Goal: Task Accomplishment & Management: Complete application form

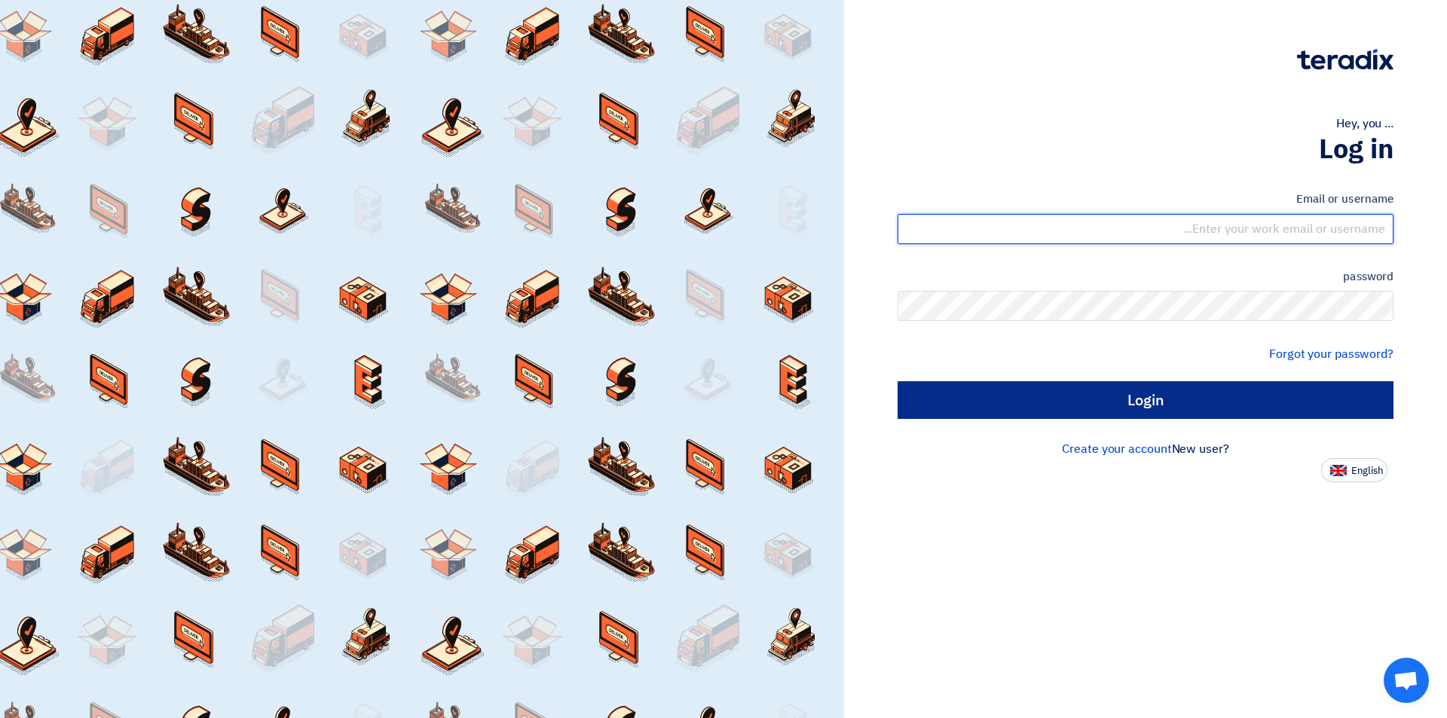
type input "sales@tareeqalkhair.com"
click at [1055, 405] on input "Login" at bounding box center [1146, 400] width 496 height 38
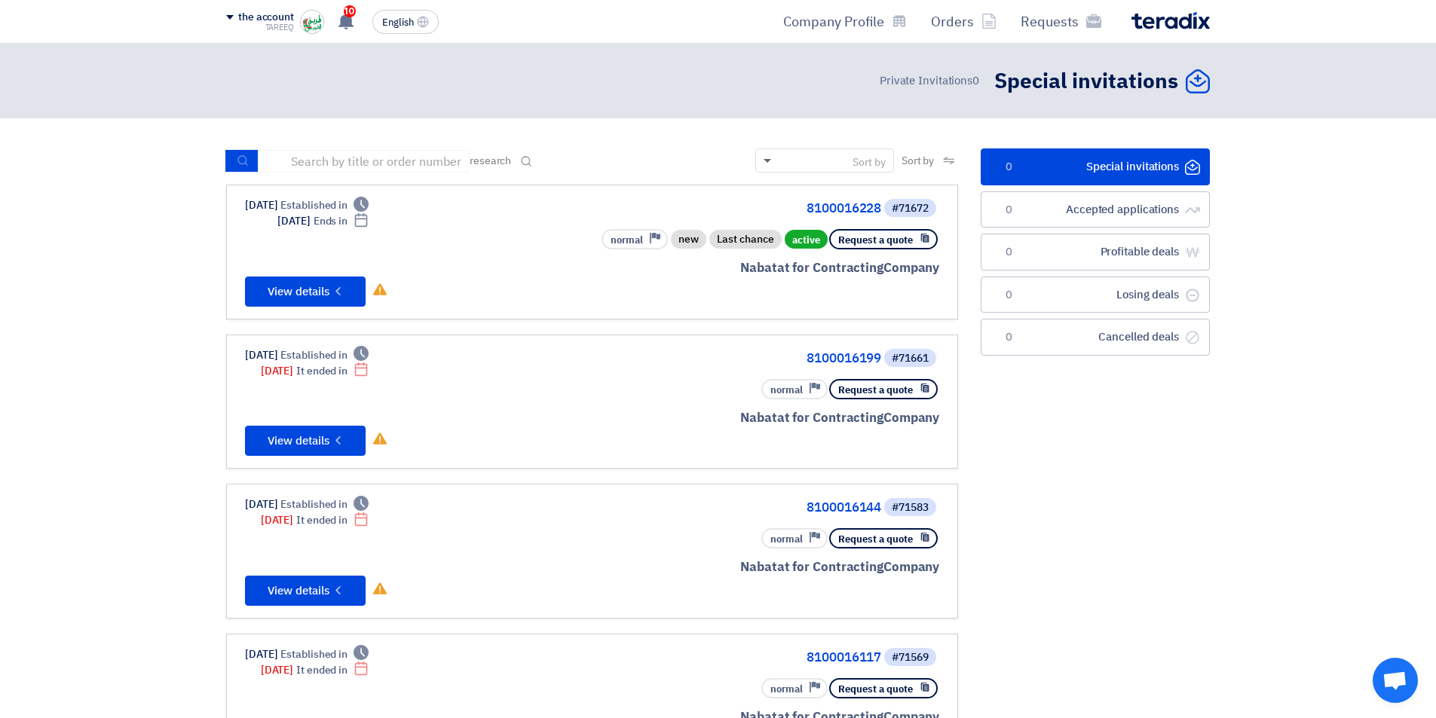
click at [763, 162] on span at bounding box center [767, 161] width 8 height 5
click at [408, 25] on font "English" at bounding box center [398, 22] width 32 height 14
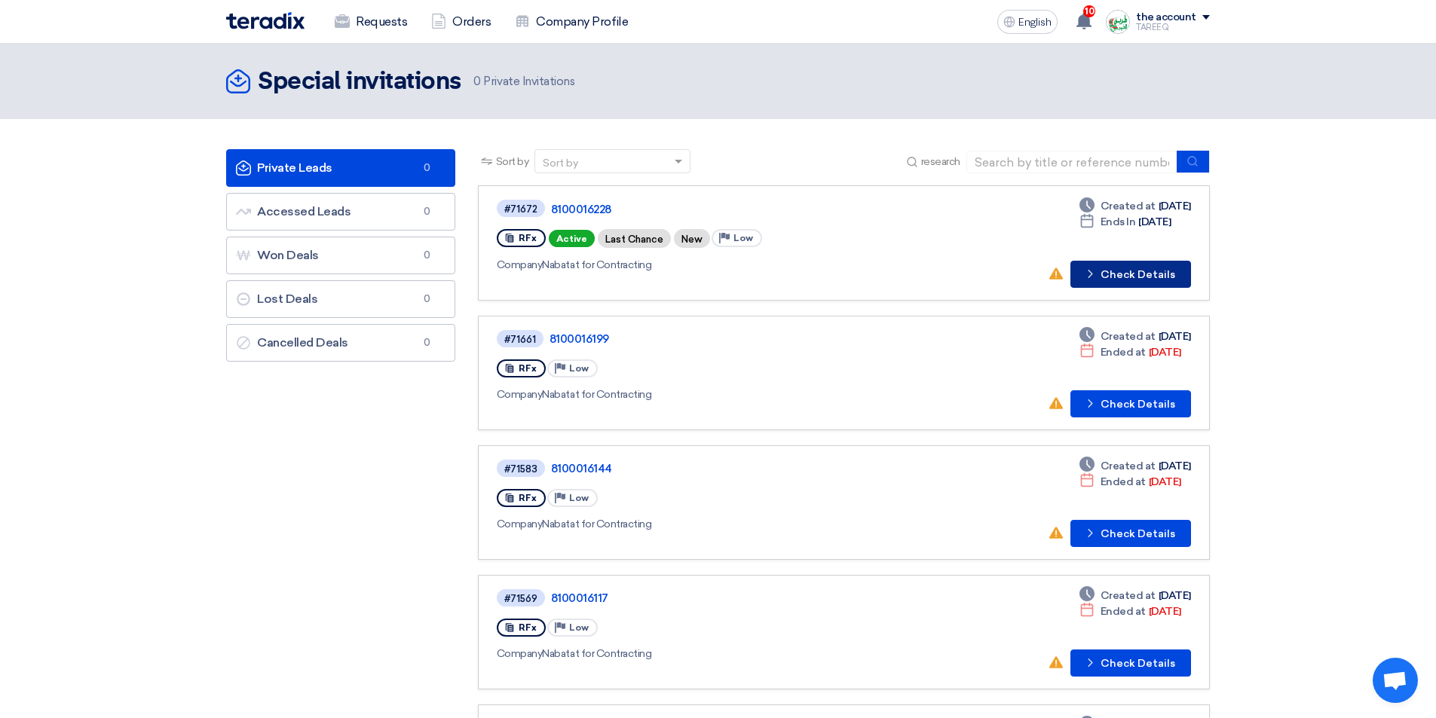
click at [1137, 278] on font "Check Details" at bounding box center [1137, 274] width 75 height 13
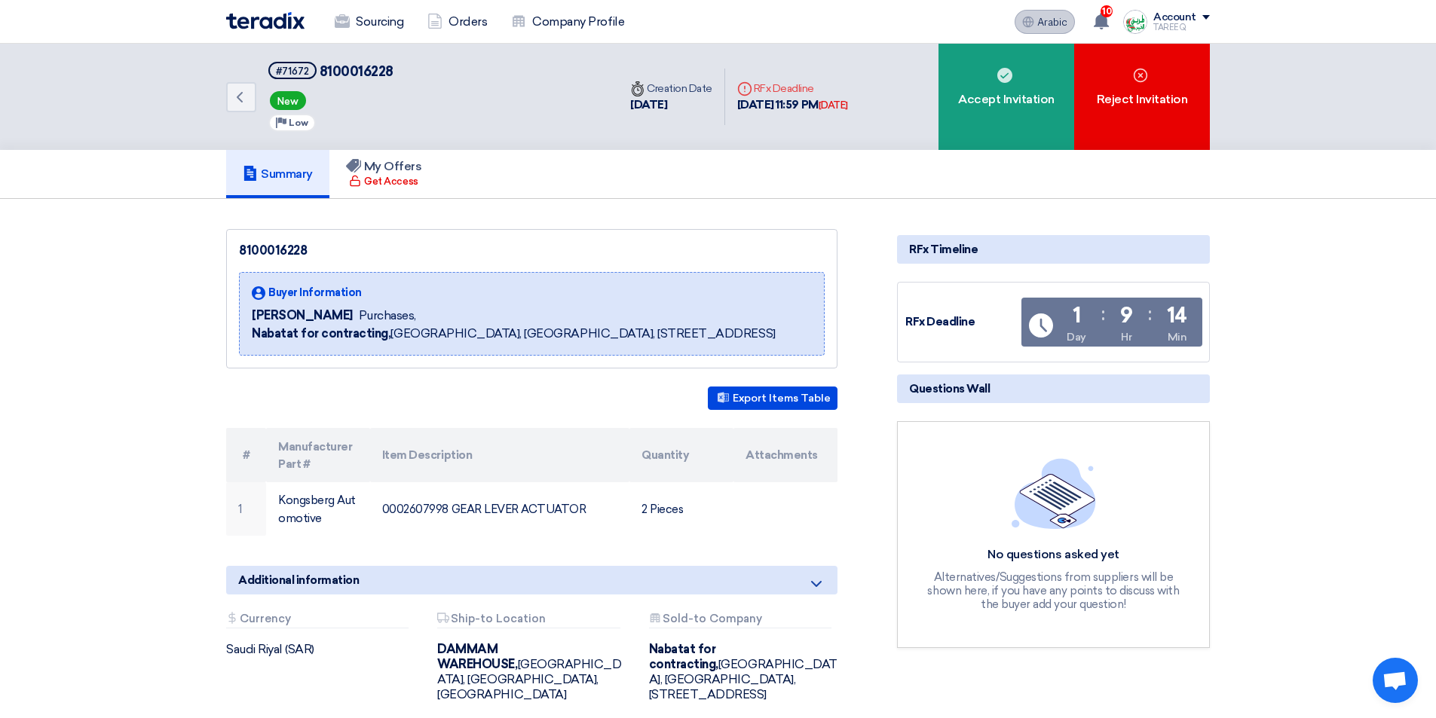
click at [1051, 24] on font "Arabic" at bounding box center [1052, 22] width 30 height 13
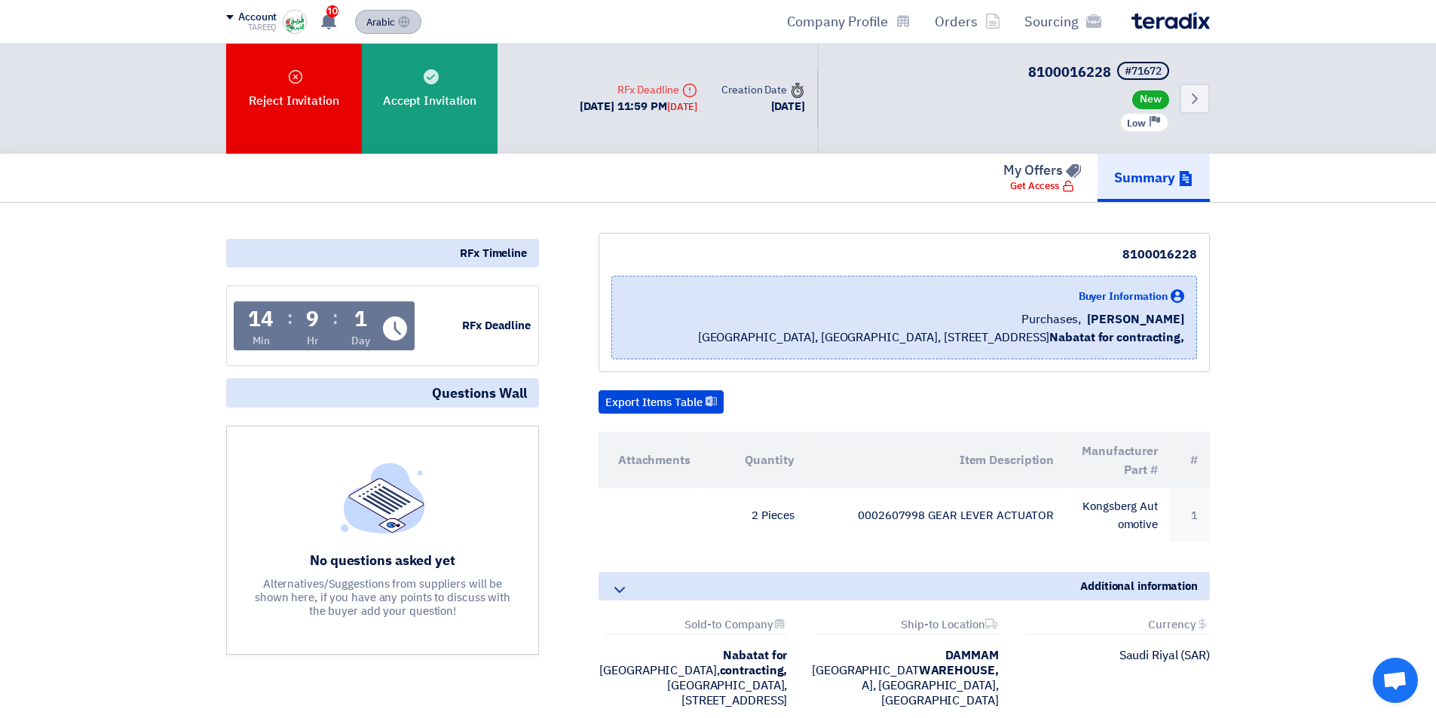
click at [1051, 24] on font "Sourcing" at bounding box center [1051, 21] width 54 height 20
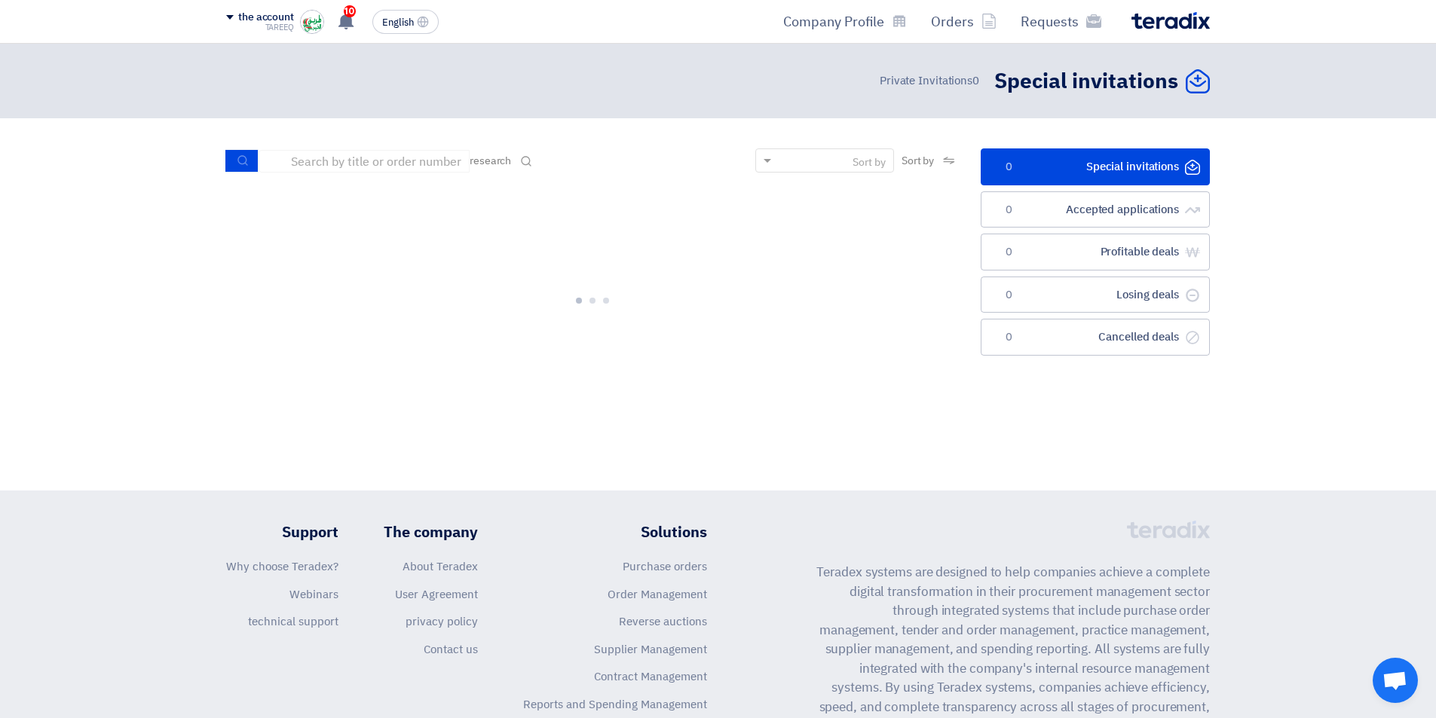
click at [1051, 24] on font "Requests" at bounding box center [1049, 21] width 58 height 20
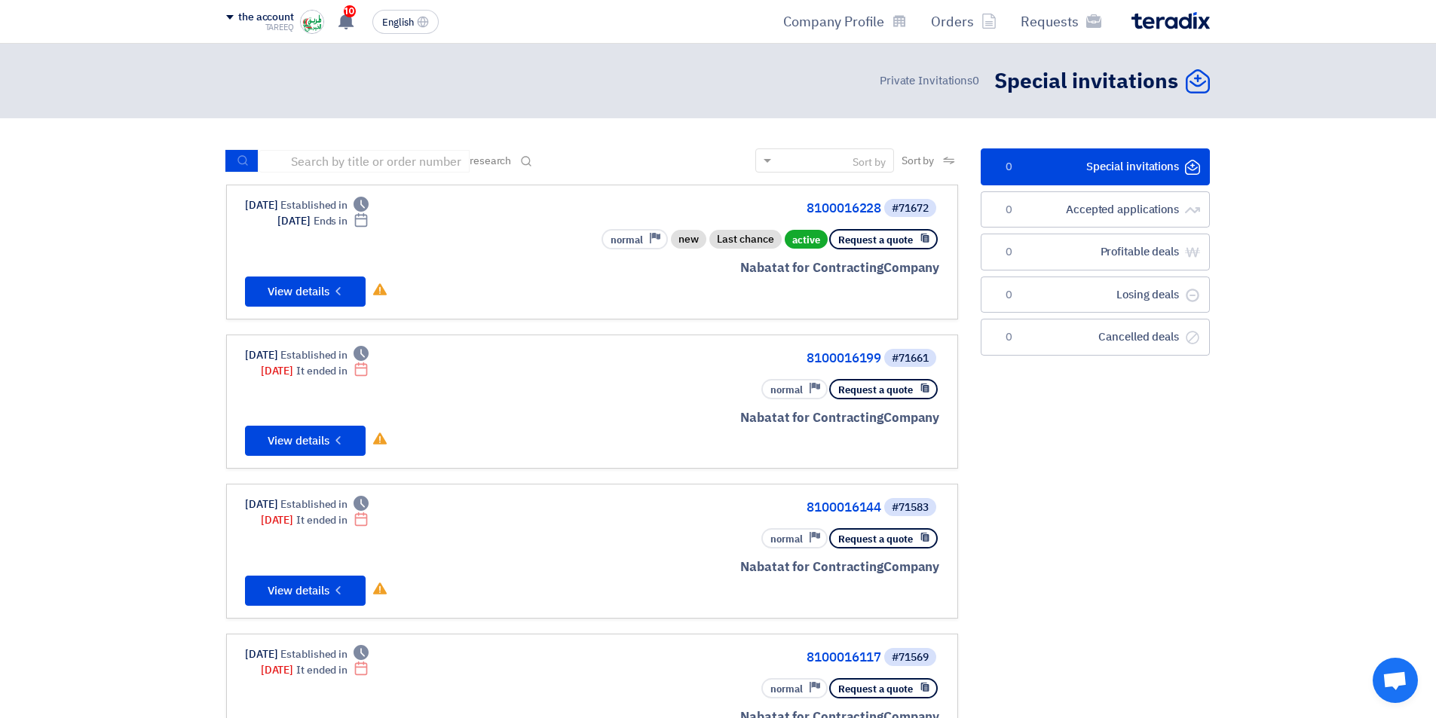
click at [1051, 24] on font "Requests" at bounding box center [1049, 21] width 58 height 20
click at [965, 21] on font "Orders" at bounding box center [952, 21] width 43 height 20
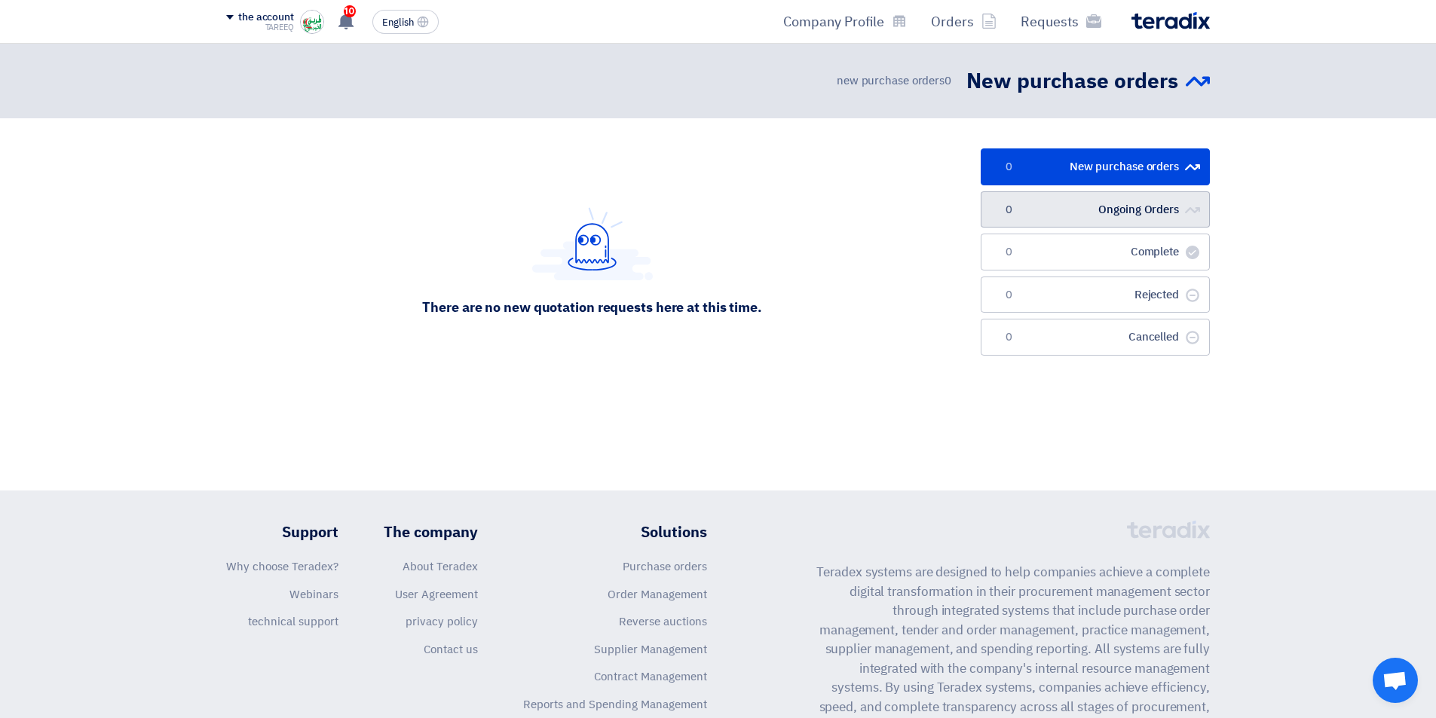
click at [1117, 218] on link "Ongoing Orders Ongoing Orders 0" at bounding box center [1094, 209] width 229 height 37
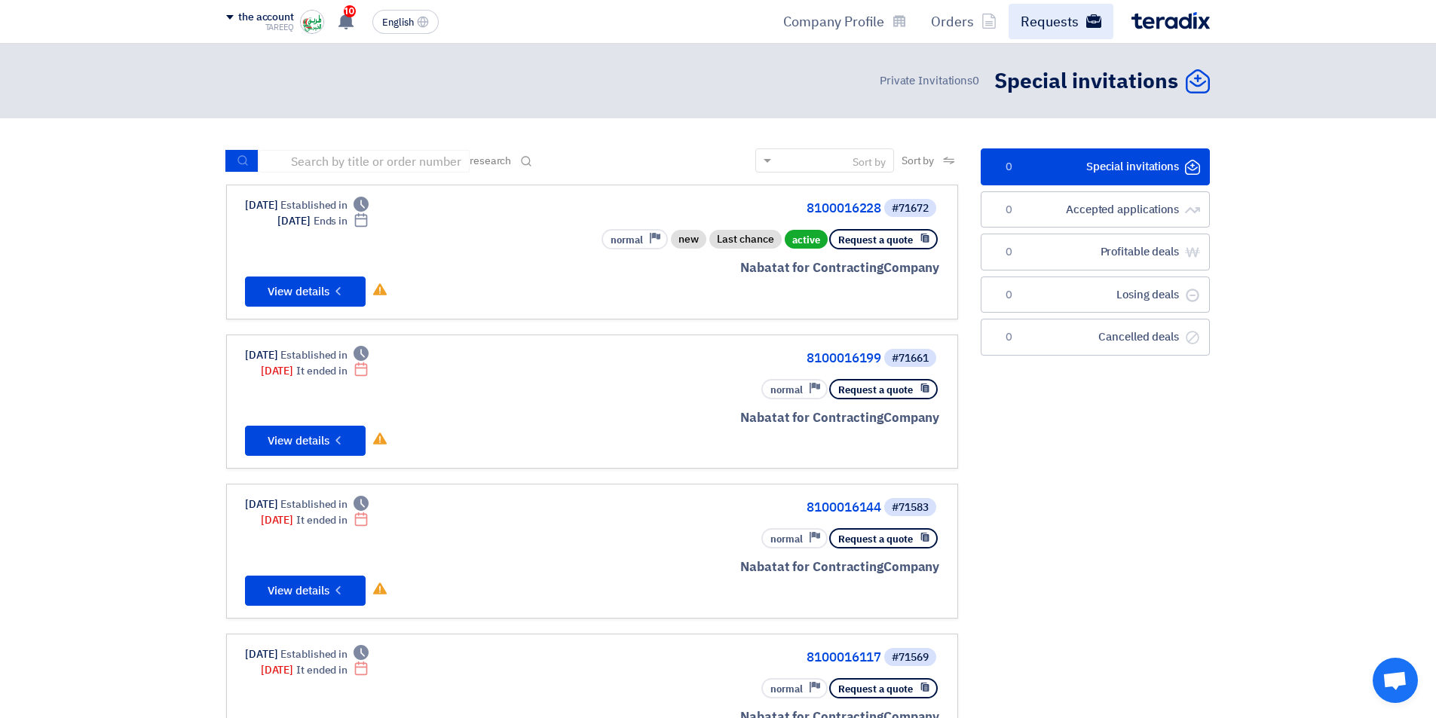
click at [1038, 24] on font "Requests" at bounding box center [1049, 21] width 58 height 20
click at [1057, 20] on font "Requests" at bounding box center [1049, 21] width 58 height 20
click at [953, 20] on font "Orders" at bounding box center [952, 21] width 43 height 20
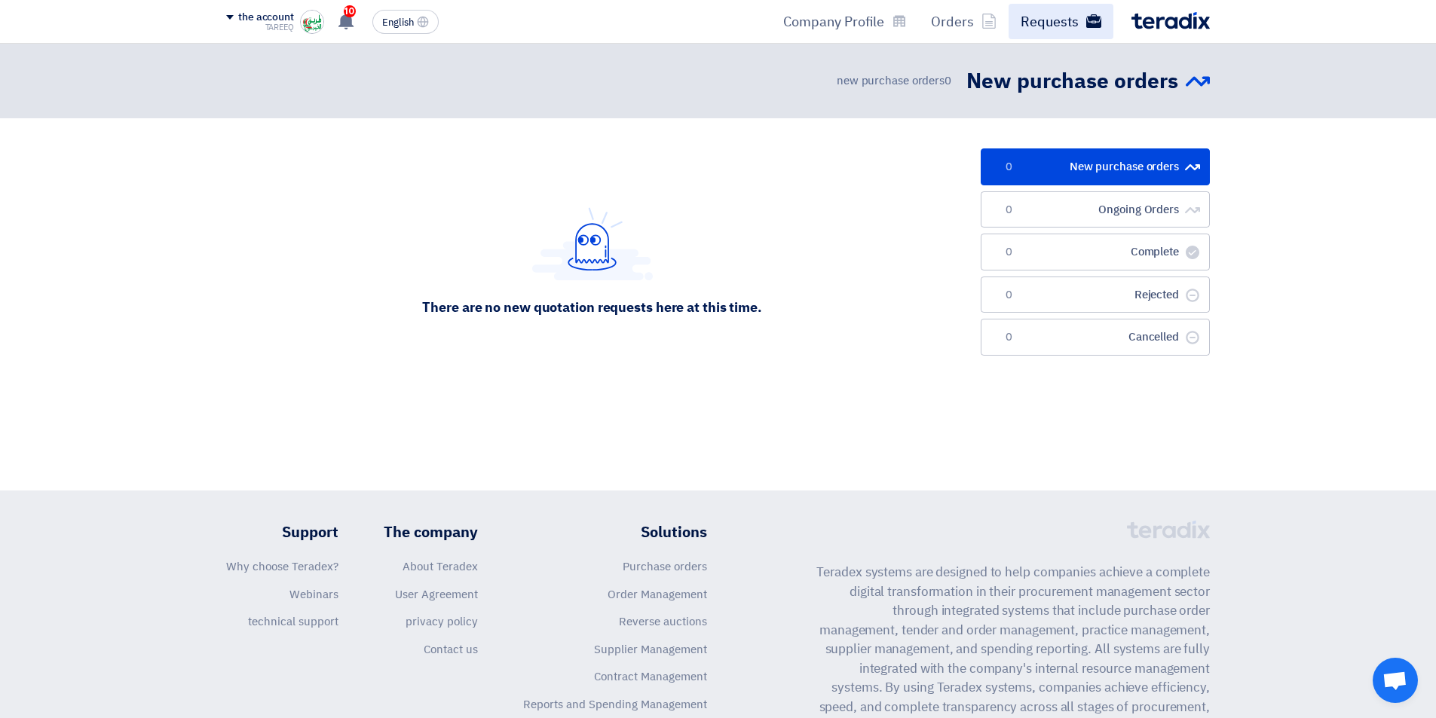
click at [1040, 36] on link "Requests" at bounding box center [1060, 21] width 105 height 35
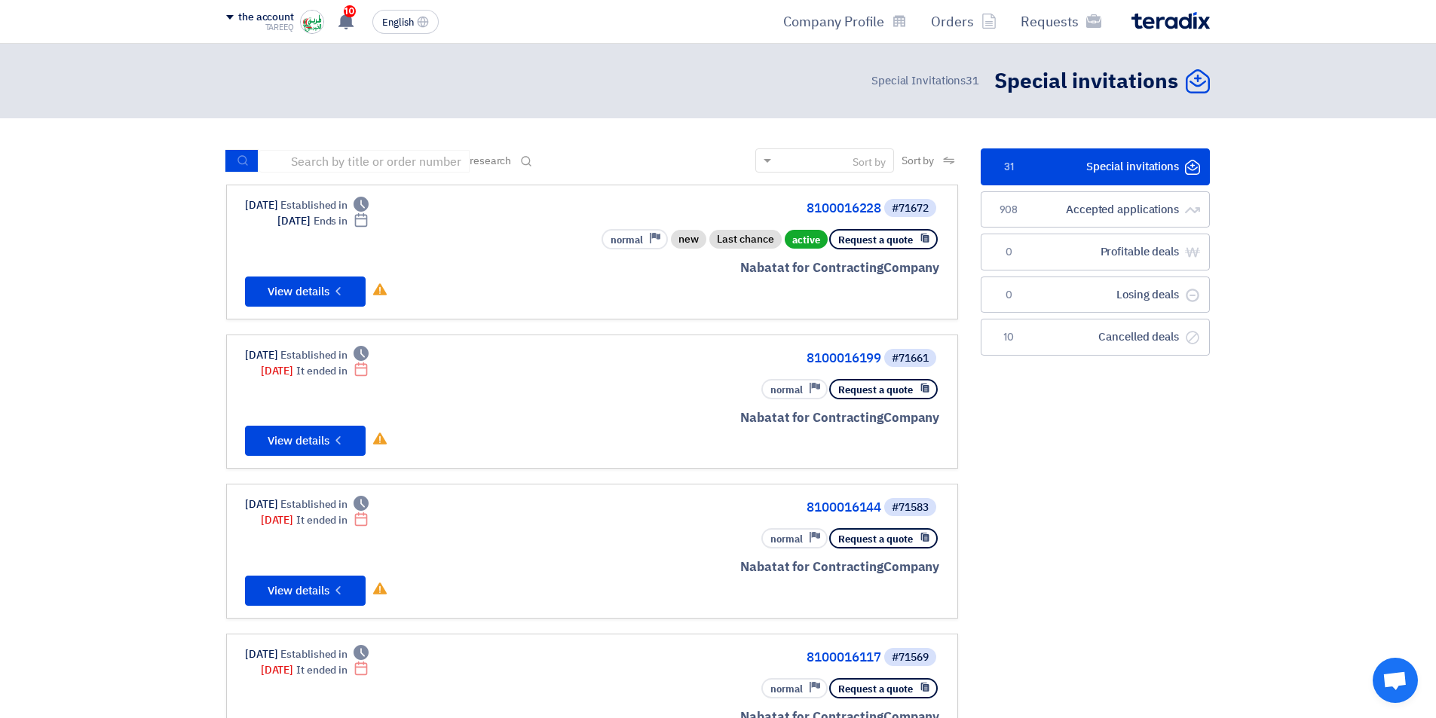
click at [399, 15] on font "English" at bounding box center [398, 22] width 32 height 14
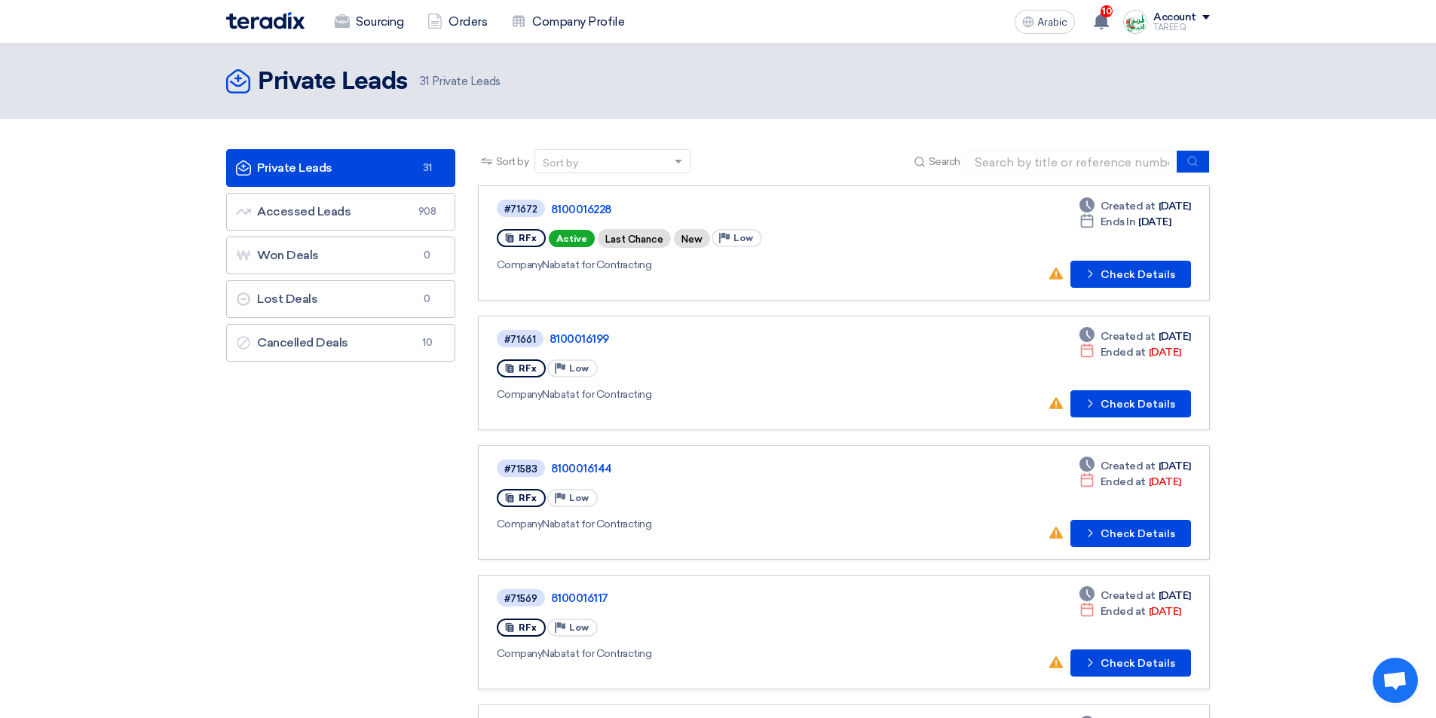
click at [1114, 270] on font "Check Details" at bounding box center [1137, 274] width 75 height 13
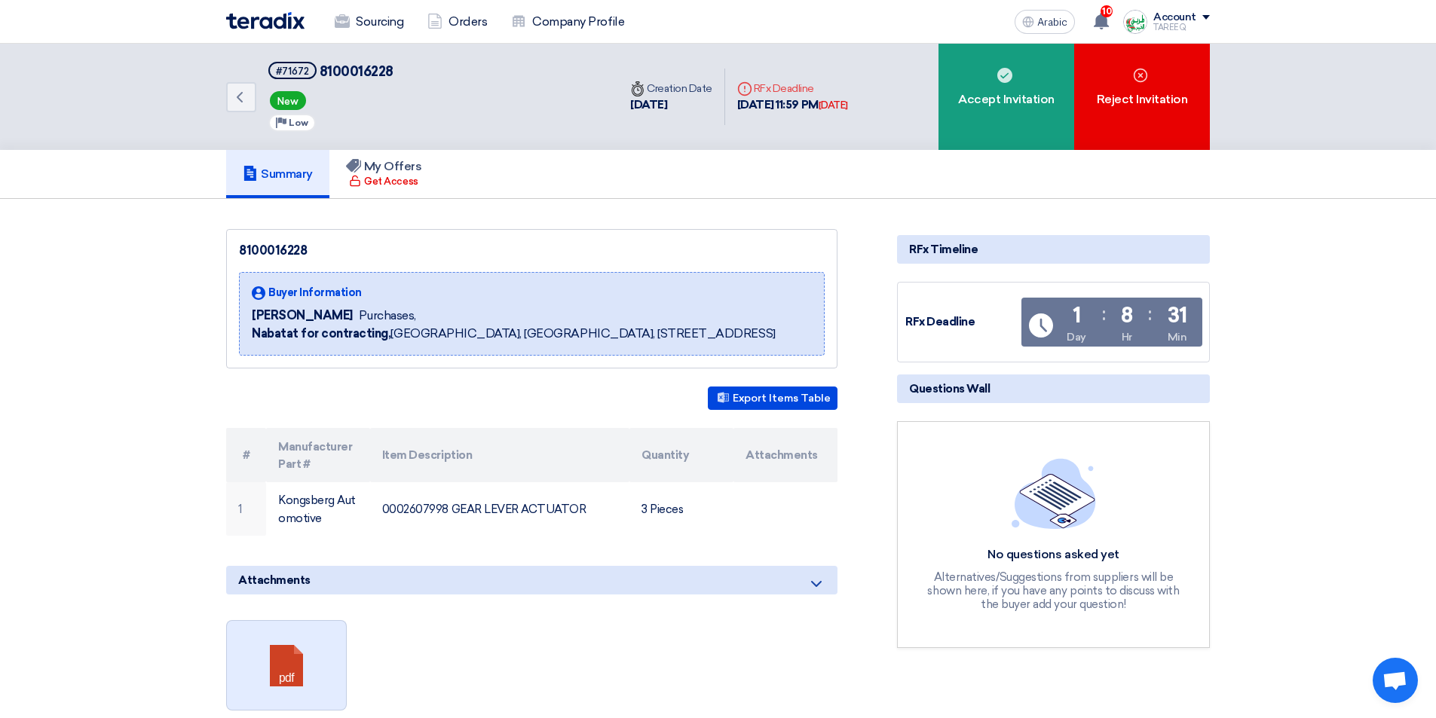
click at [260, 668] on link at bounding box center [287, 666] width 121 height 90
click at [284, 677] on link at bounding box center [287, 666] width 121 height 90
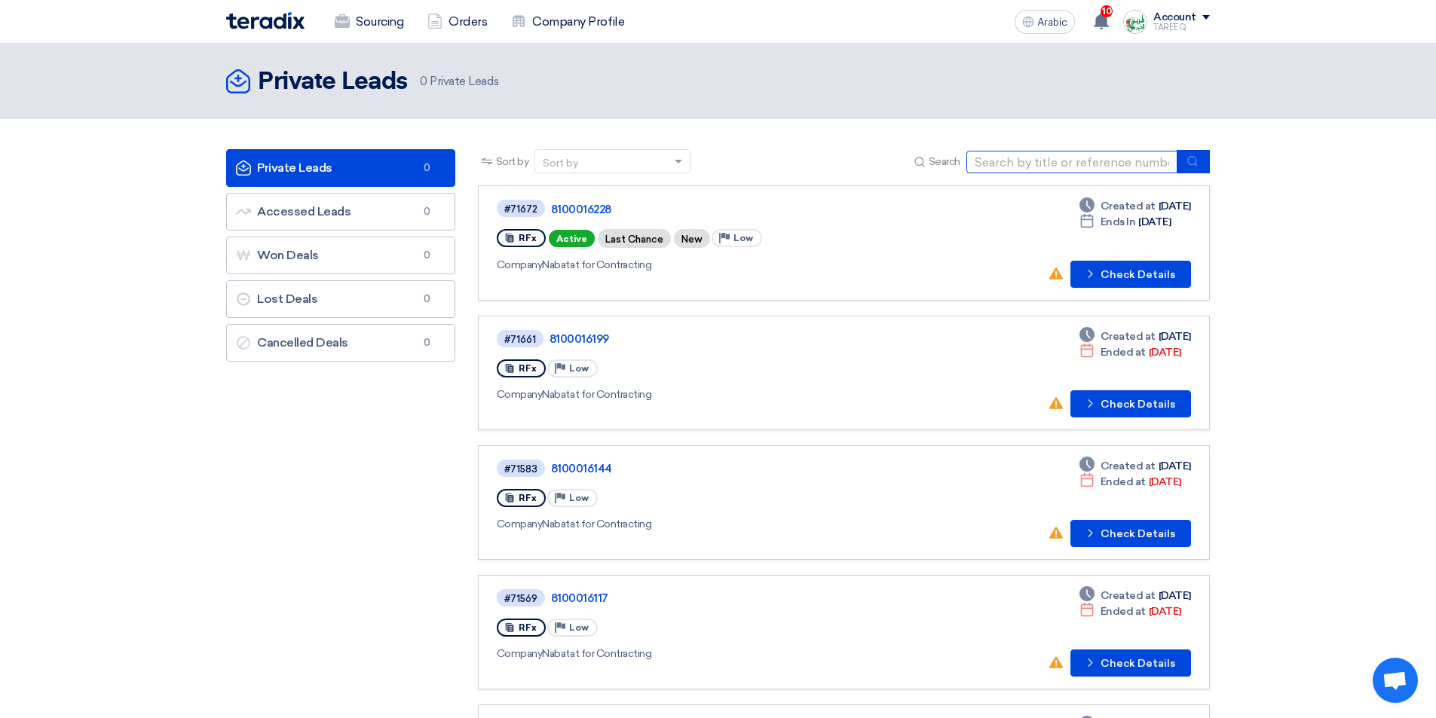
click at [1028, 167] on input at bounding box center [1071, 162] width 211 height 23
type input "13908"
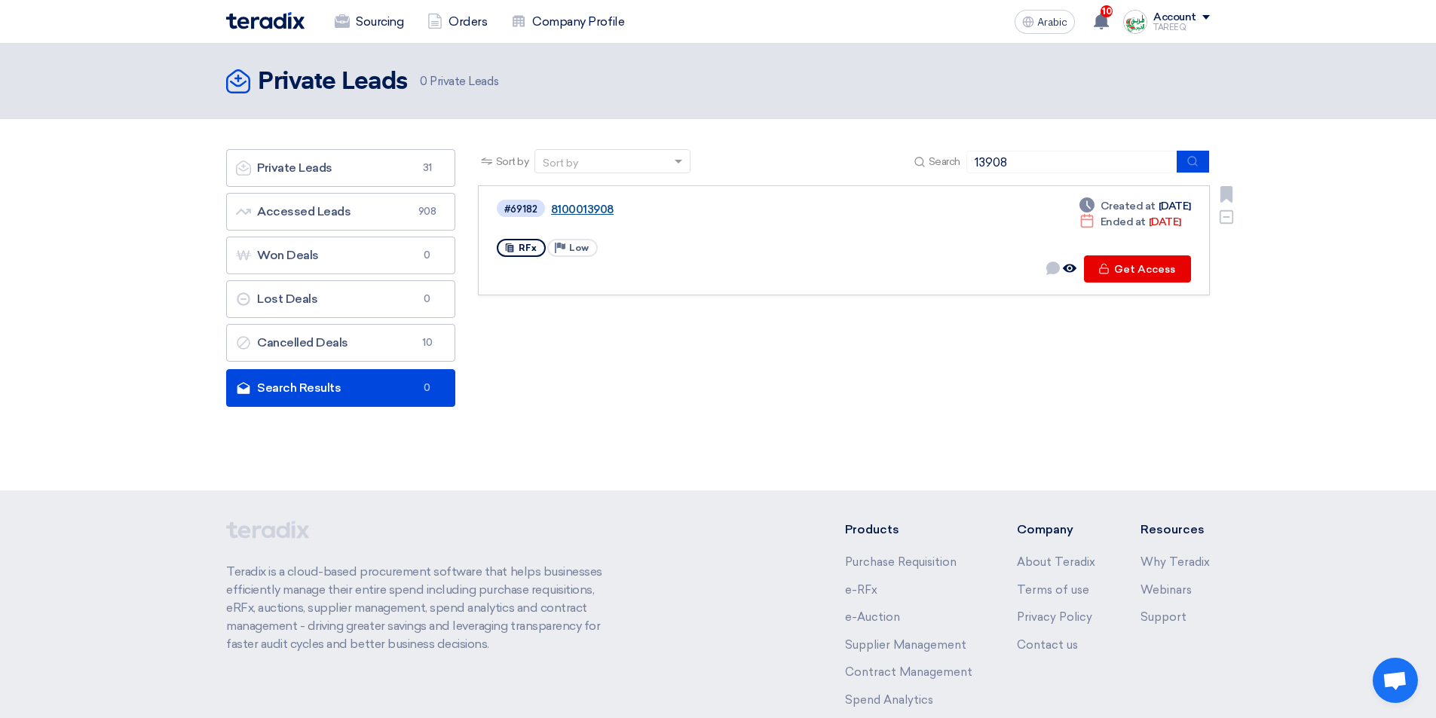
click at [569, 208] on font "8100013908" at bounding box center [582, 210] width 63 height 14
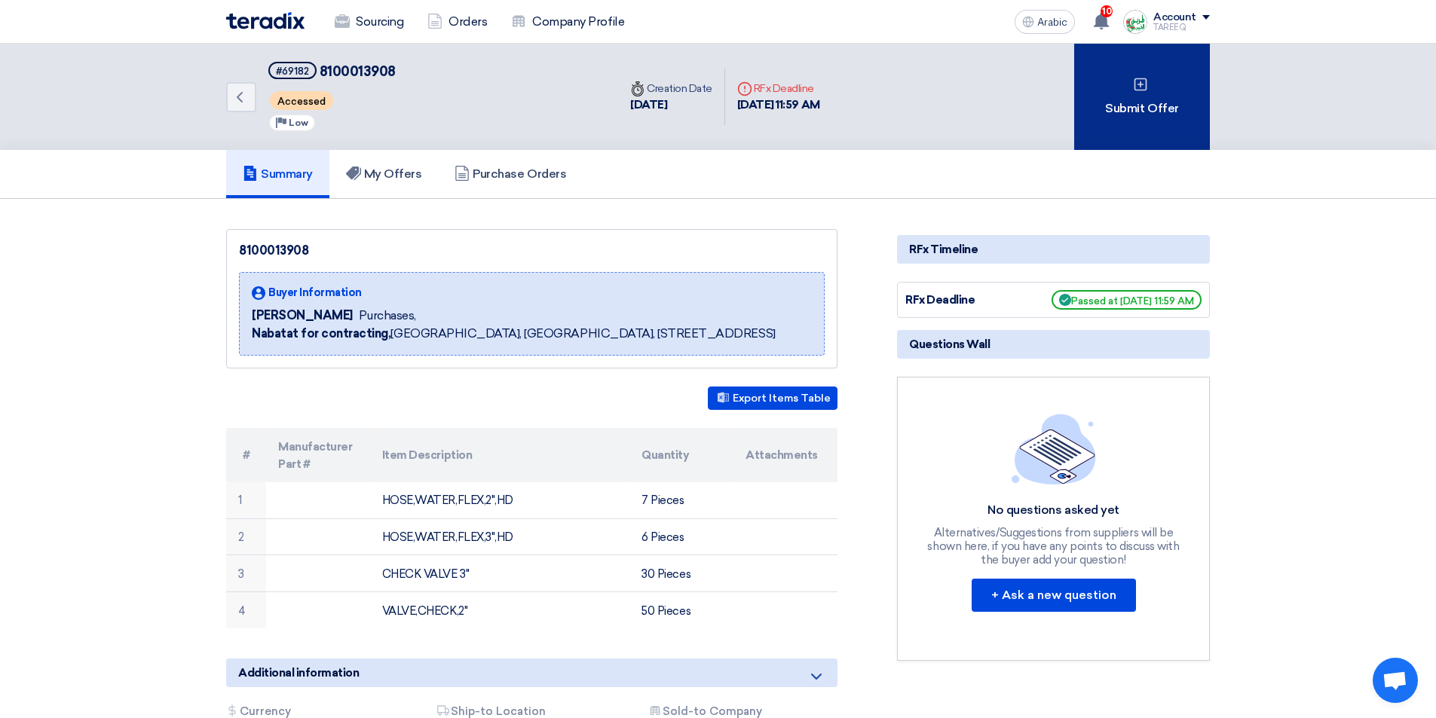
click at [1121, 84] on div "Submit Offer" at bounding box center [1142, 97] width 136 height 106
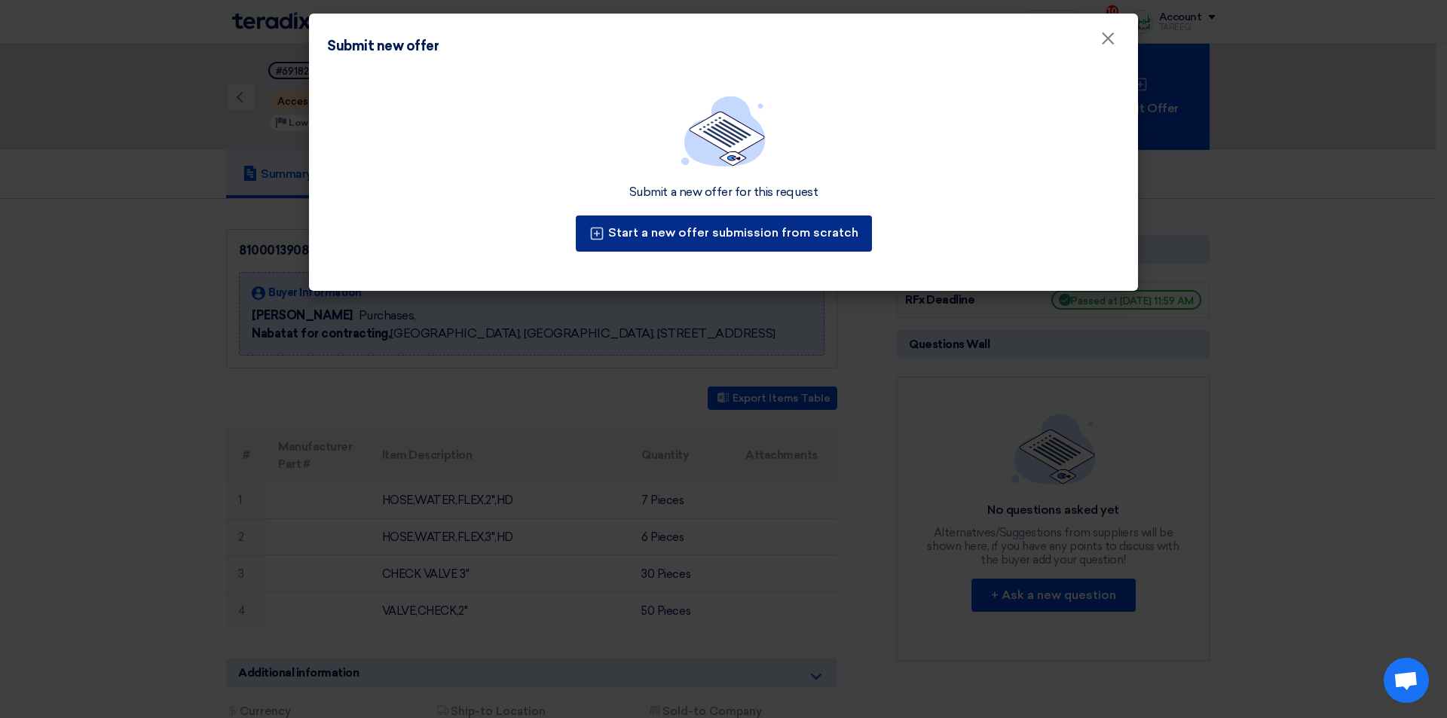
click at [736, 238] on font "Start a new offer submission from scratch" at bounding box center [733, 232] width 250 height 14
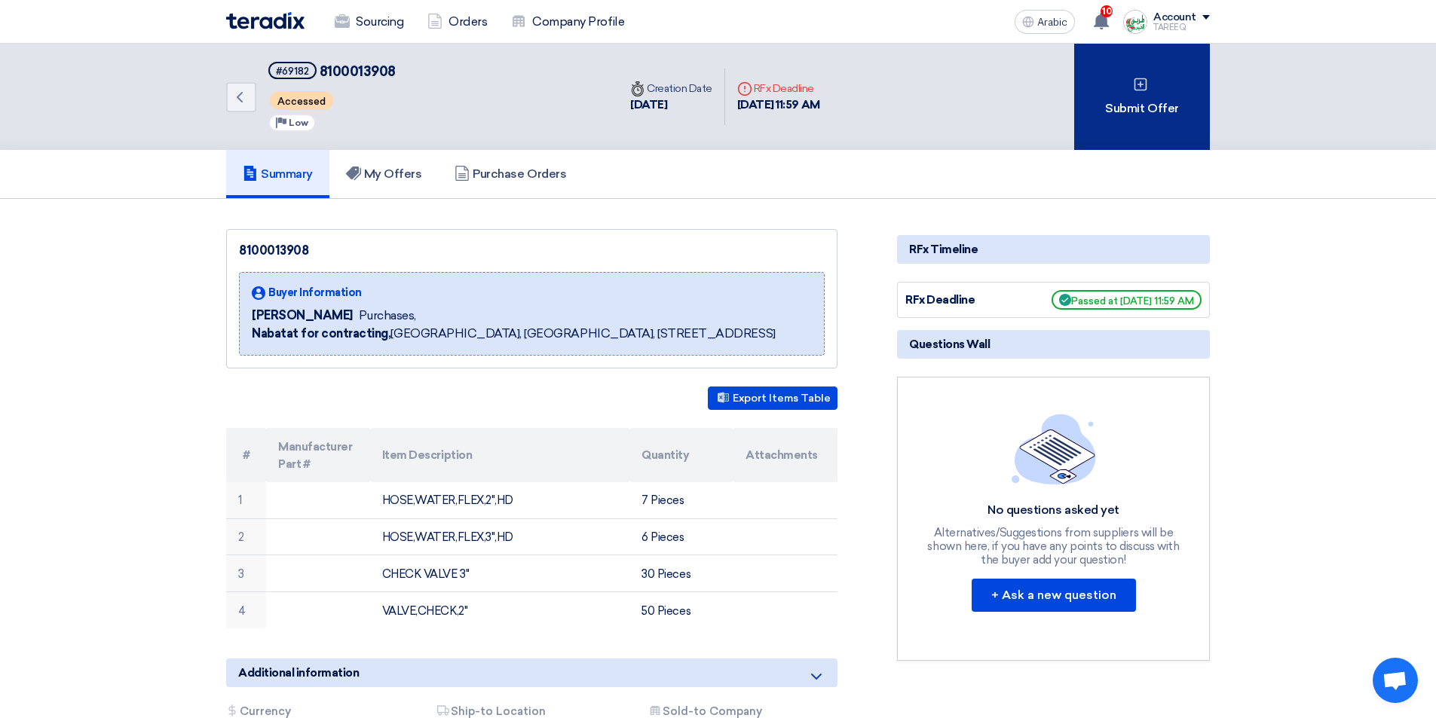
click at [1139, 104] on font "Submit Offer" at bounding box center [1141, 108] width 73 height 14
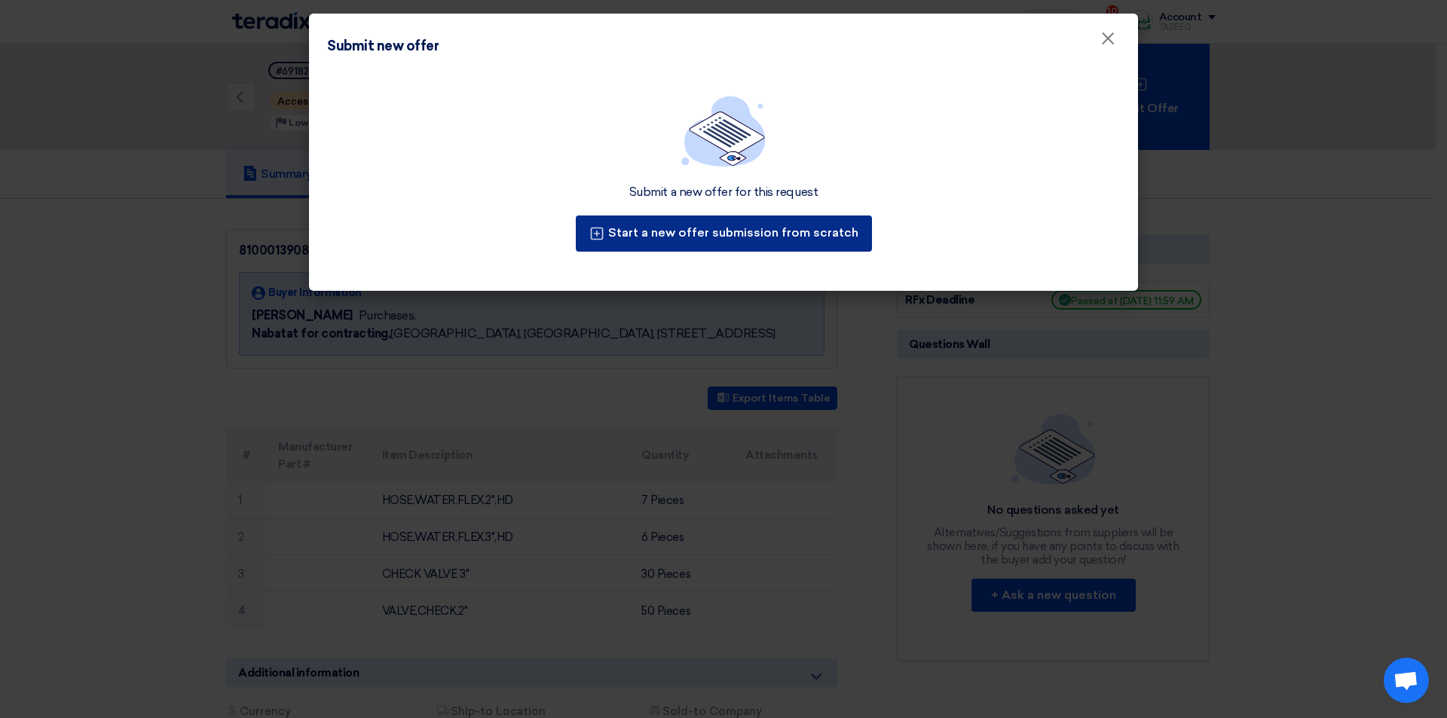
click at [760, 241] on button "Start a new offer submission from scratch" at bounding box center [724, 234] width 296 height 36
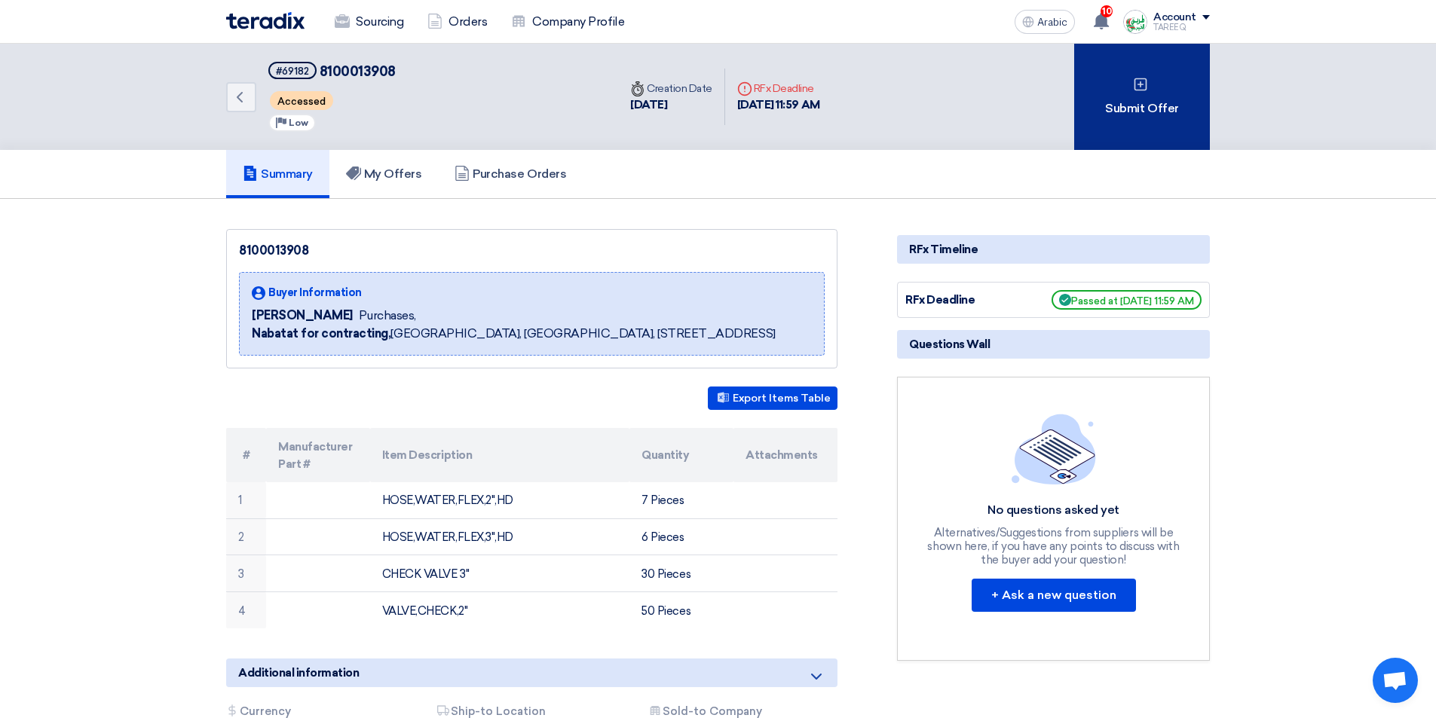
click at [1160, 87] on div "Submit Offer" at bounding box center [1142, 97] width 136 height 106
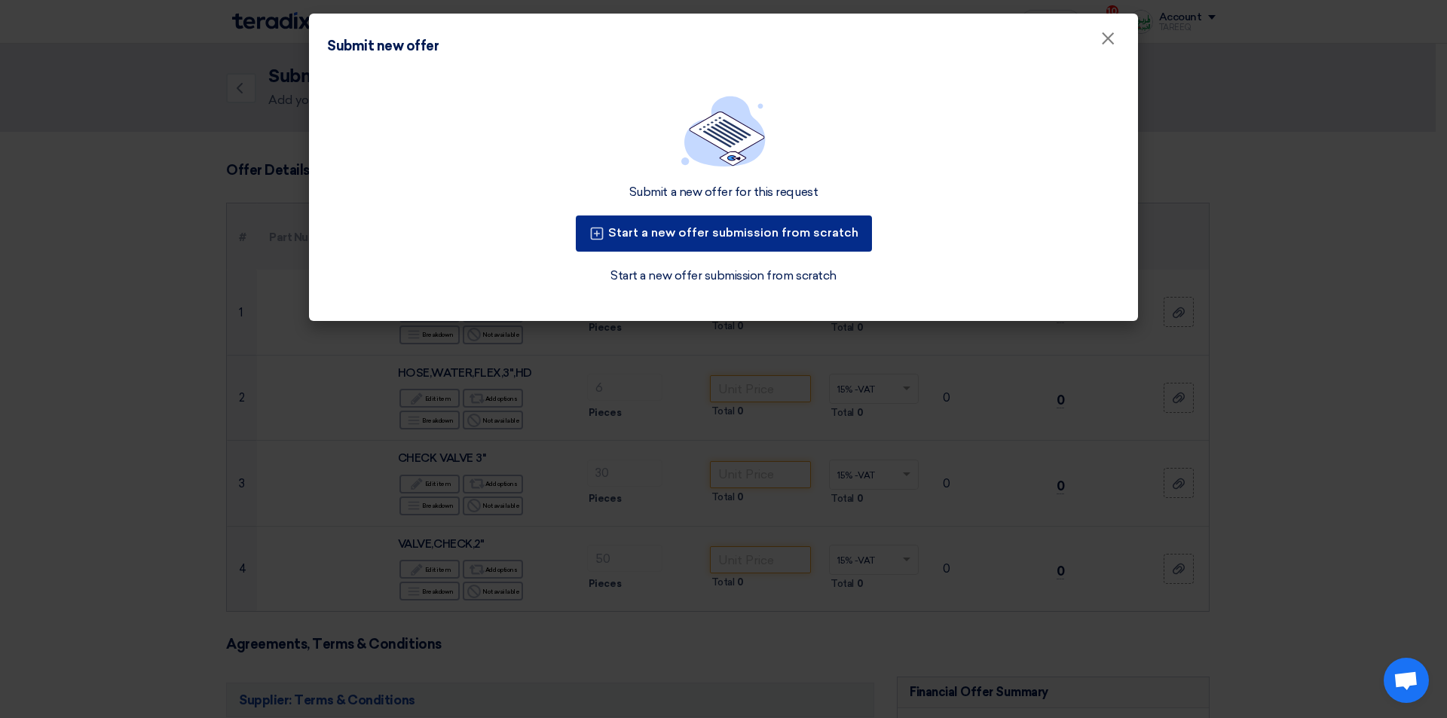
click at [710, 237] on font "Start a new offer submission from scratch" at bounding box center [733, 232] width 250 height 14
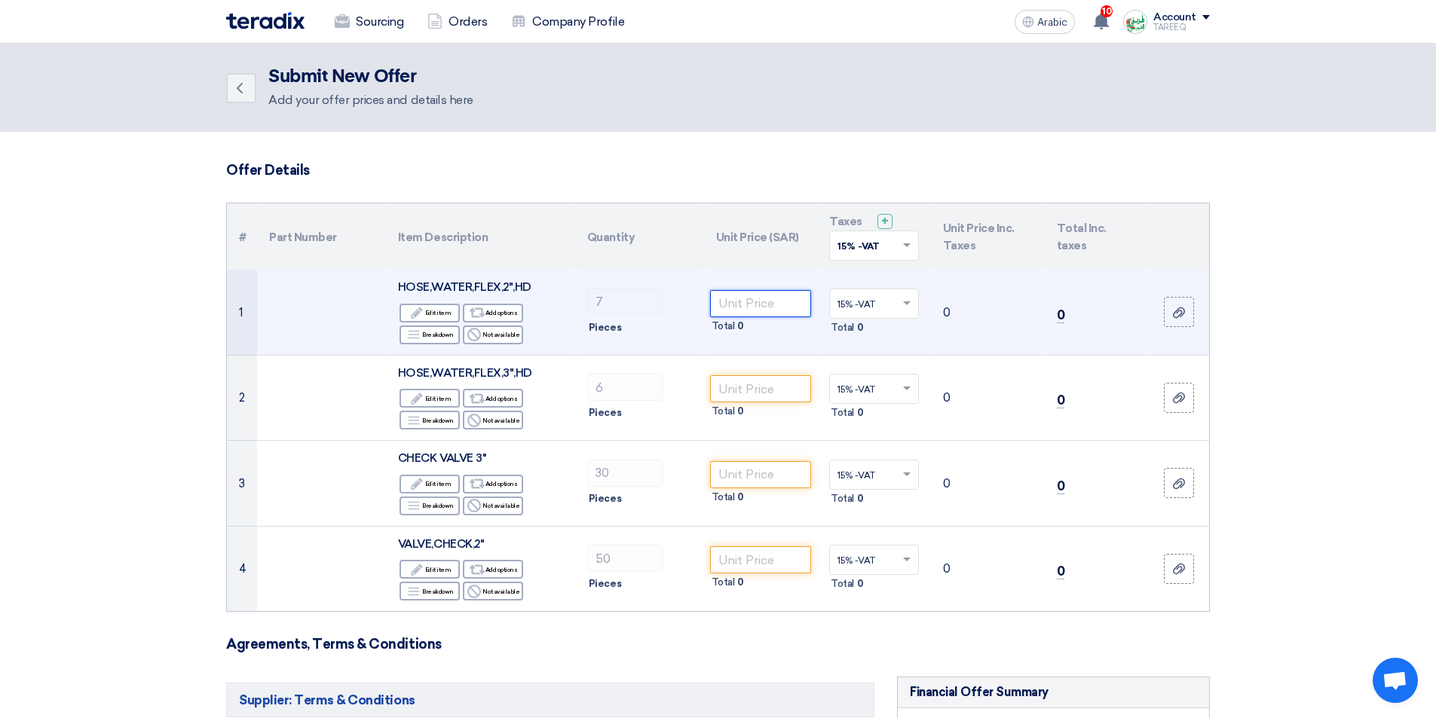
click at [772, 299] on input "number" at bounding box center [761, 303] width 102 height 27
click at [736, 296] on input "number" at bounding box center [761, 303] width 102 height 27
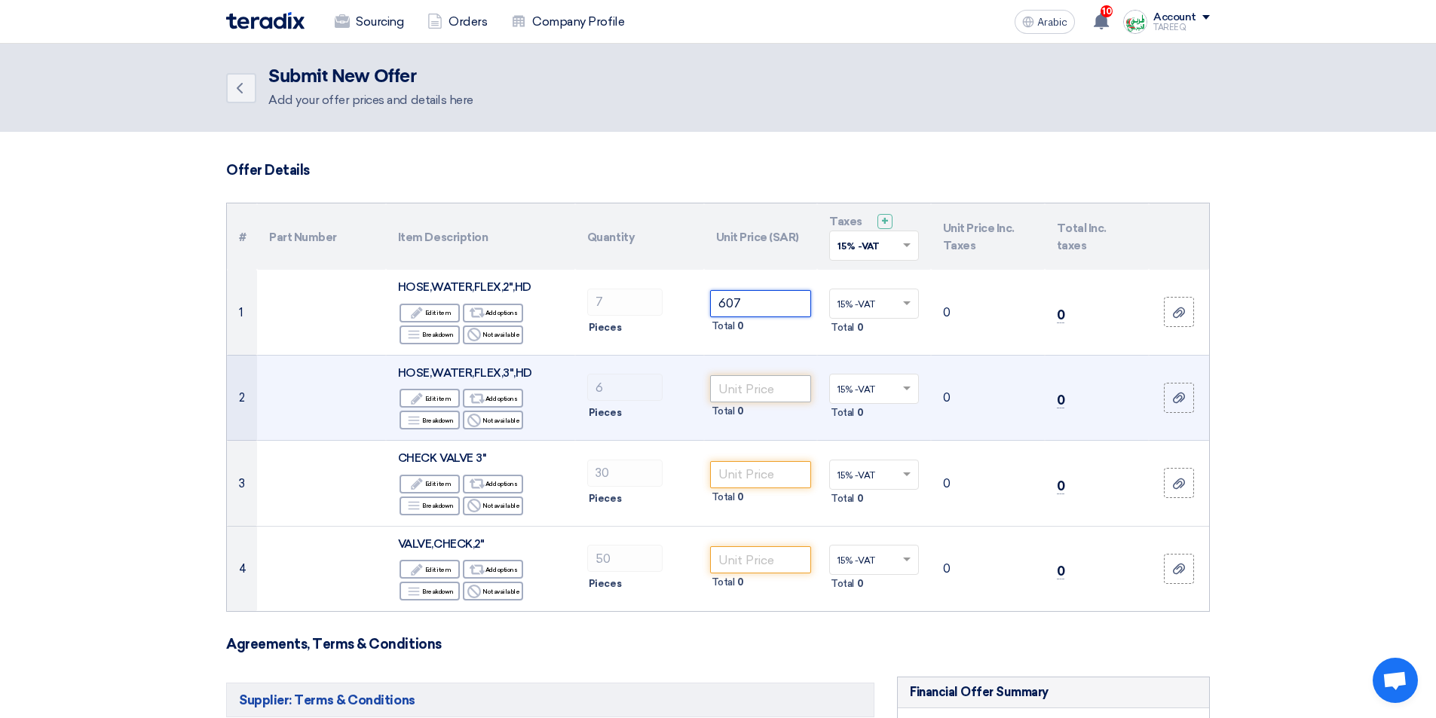
type input "607"
click at [754, 389] on input "number" at bounding box center [761, 388] width 102 height 27
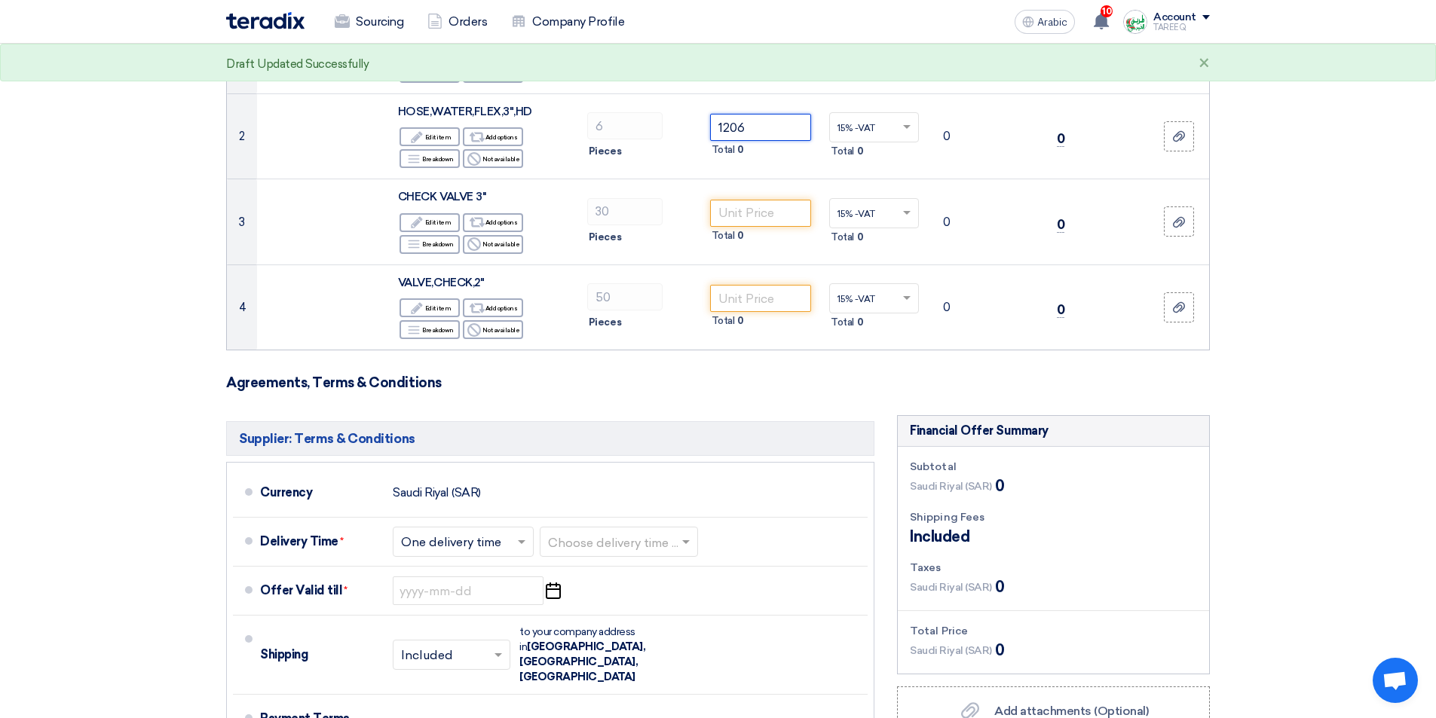
scroll to position [301, 0]
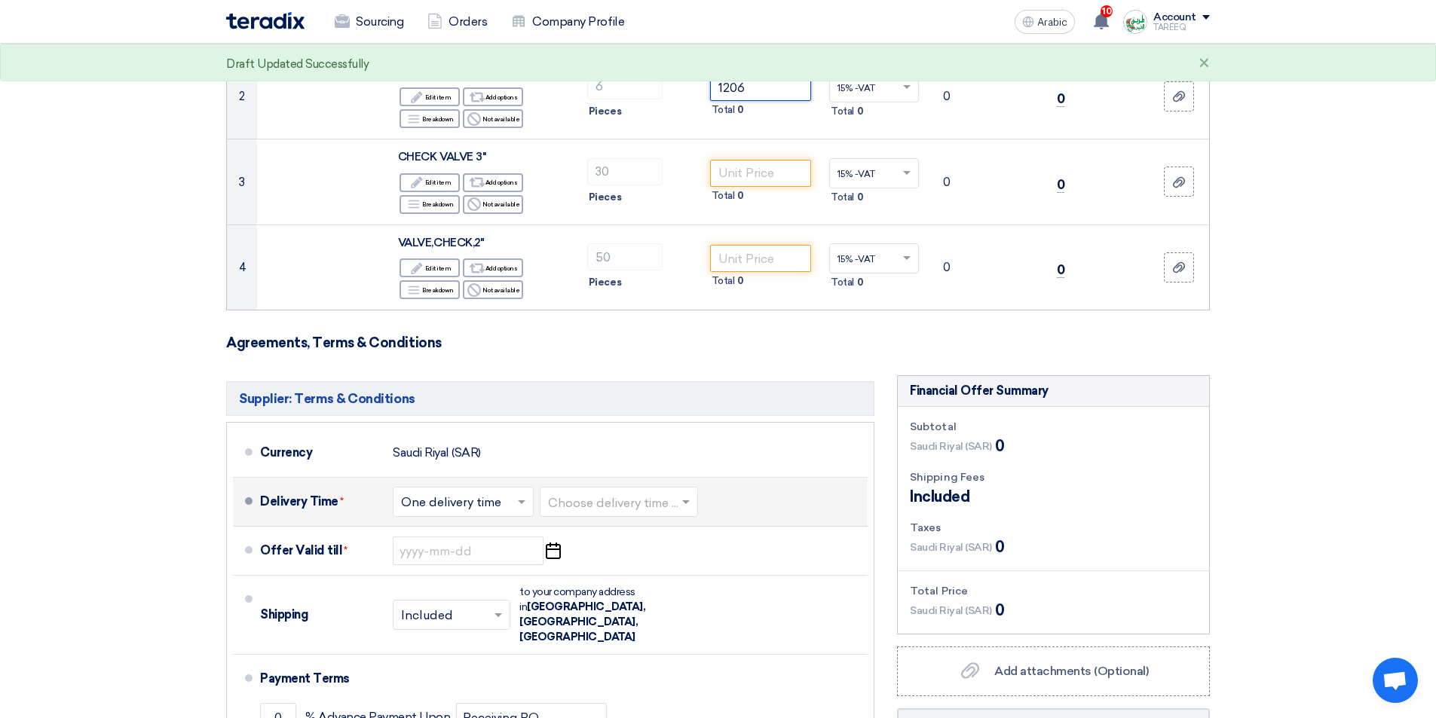
type input "1206"
click at [650, 502] on input "text" at bounding box center [619, 504] width 143 height 22
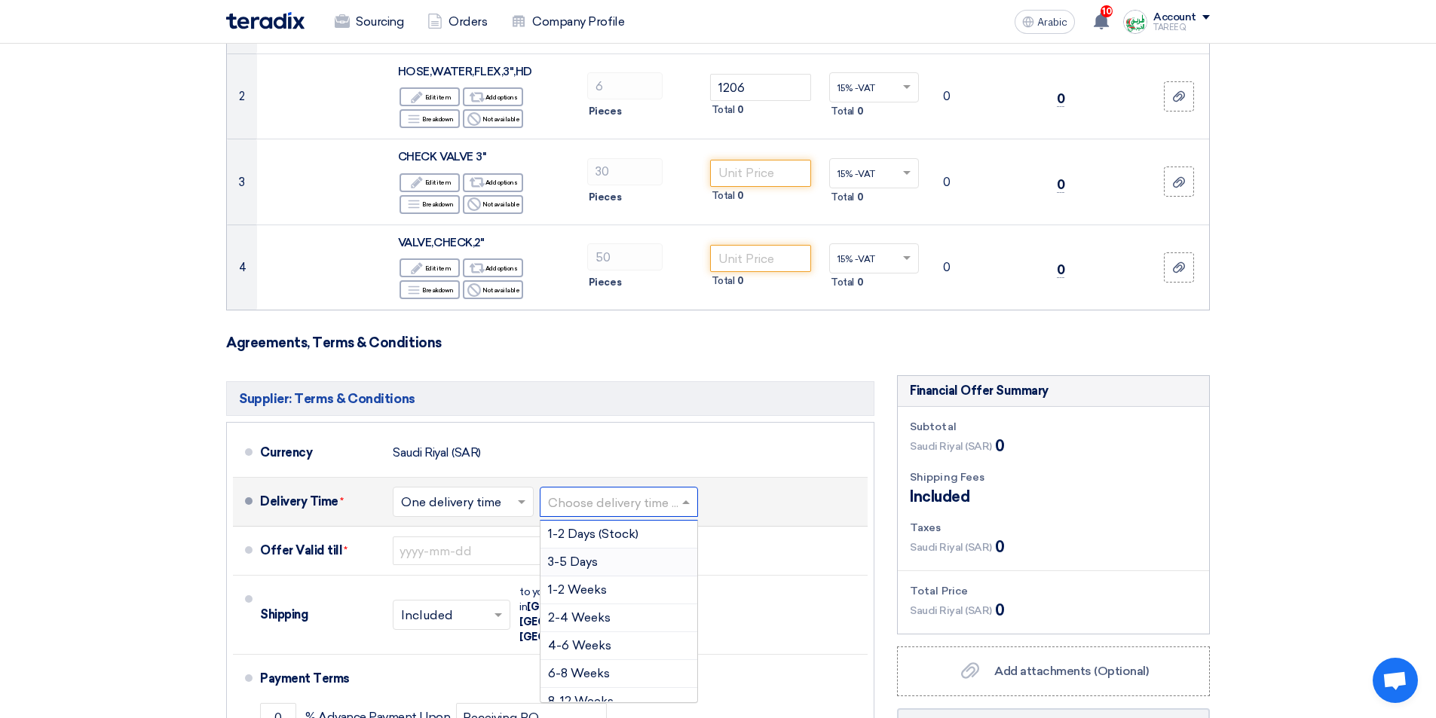
click at [579, 563] on font "3-5 Days" at bounding box center [573, 562] width 50 height 14
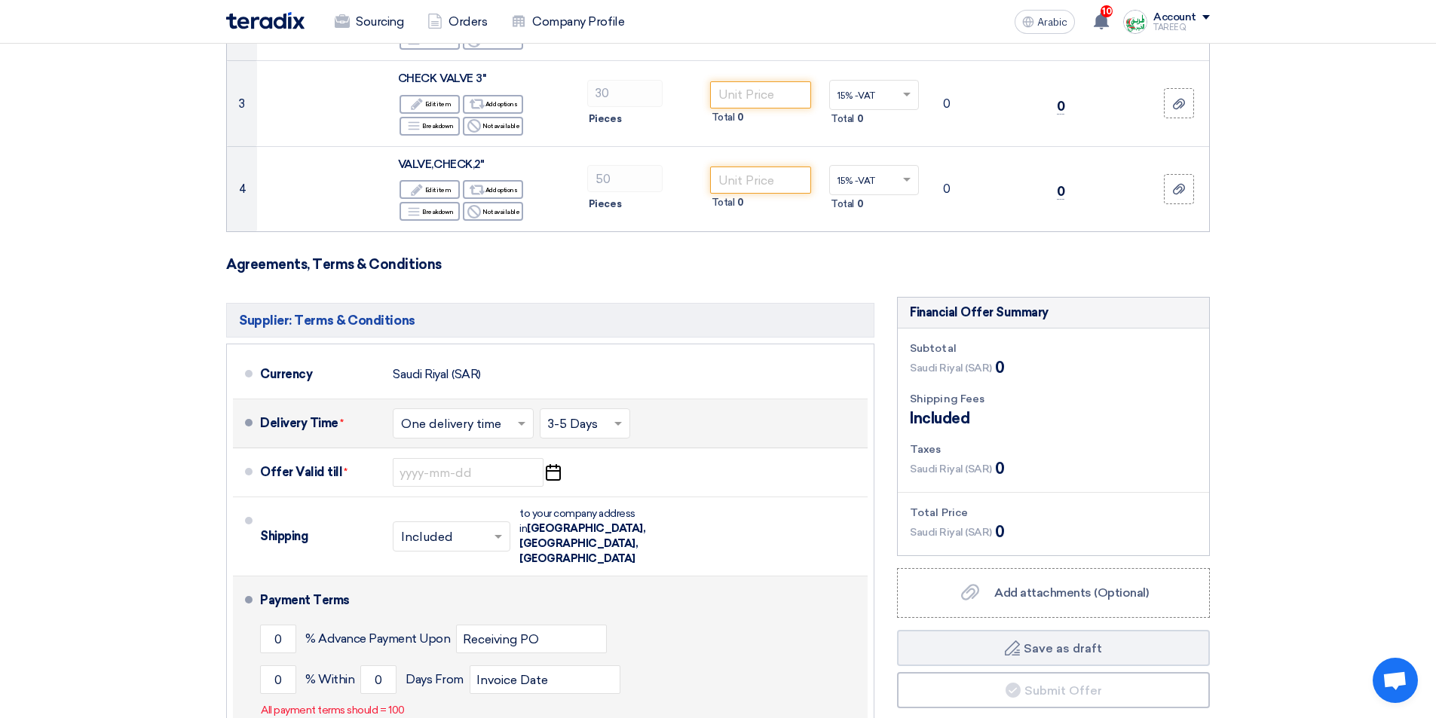
scroll to position [452, 0]
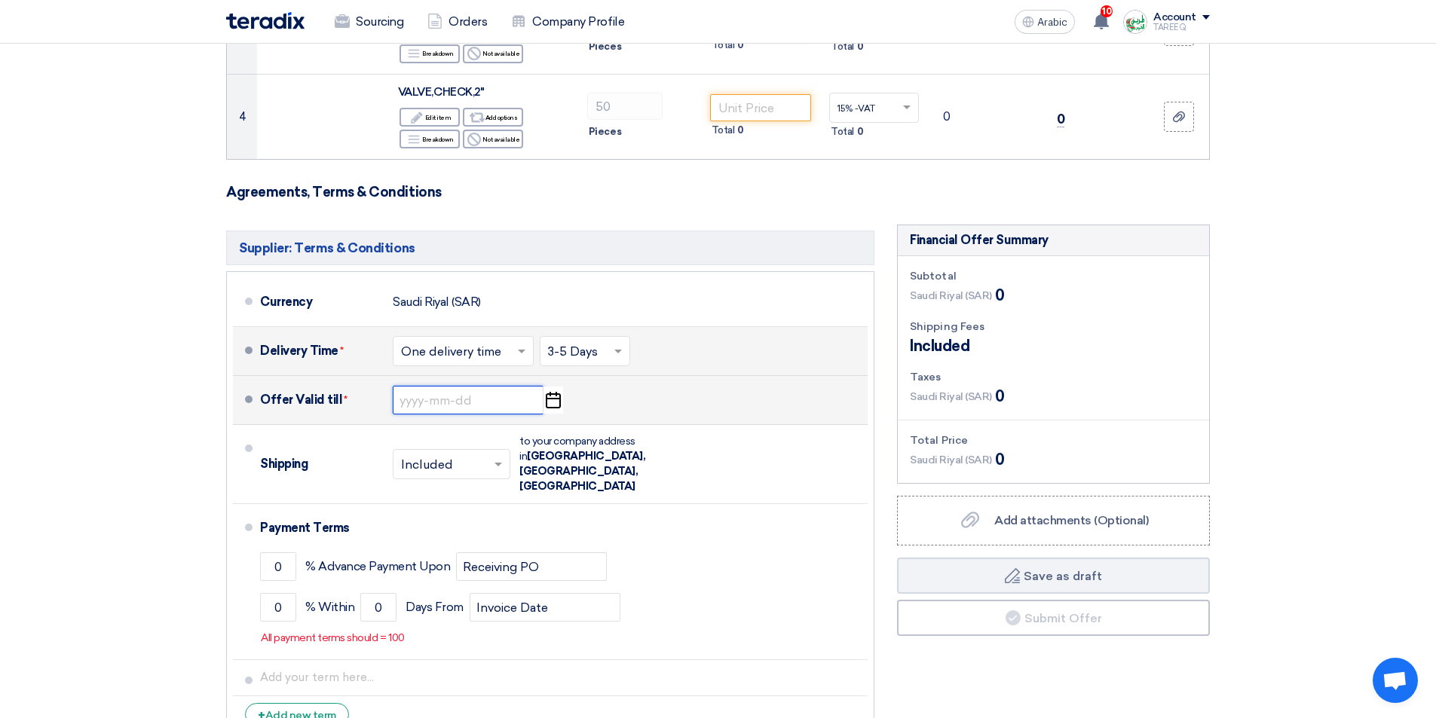
click at [417, 405] on input at bounding box center [468, 400] width 151 height 29
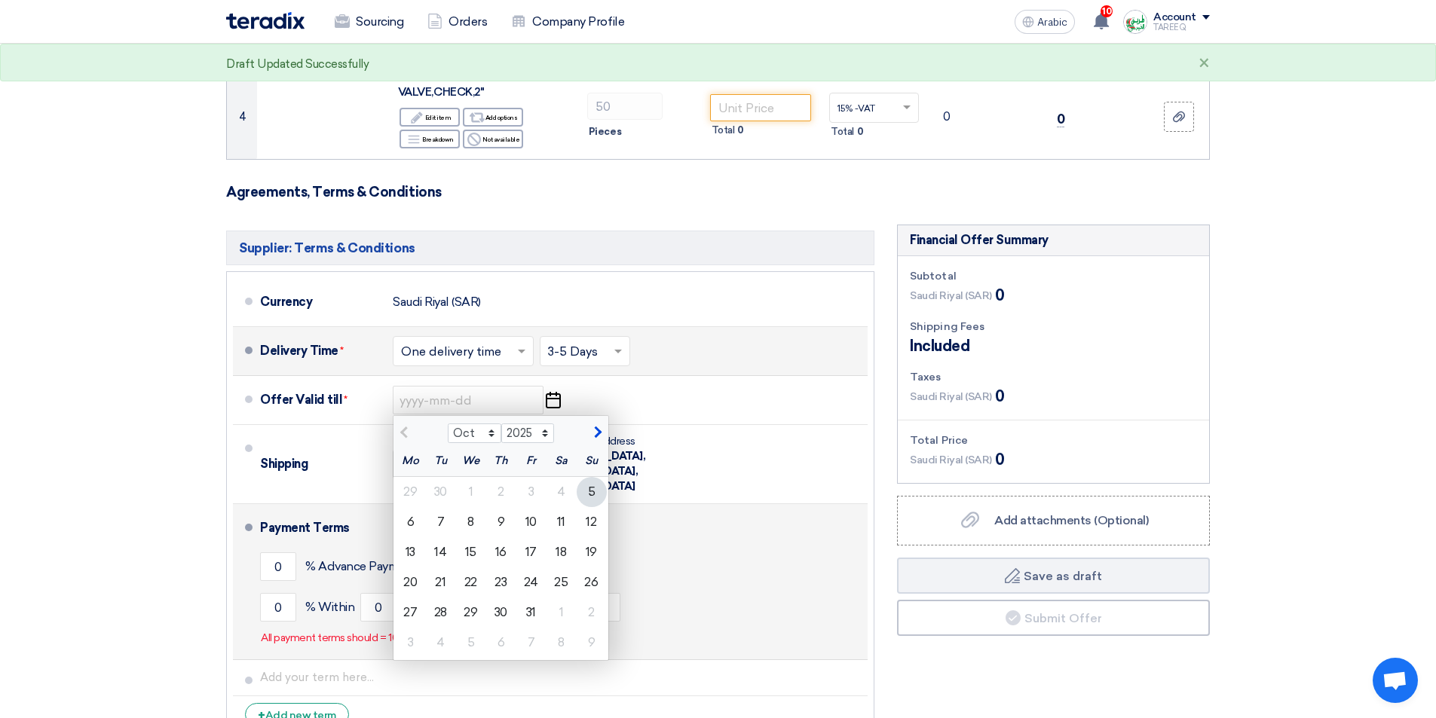
drag, startPoint x: 583, startPoint y: 518, endPoint x: 555, endPoint y: 525, distance: 28.7
click at [584, 518] on div "12" at bounding box center [591, 522] width 30 height 30
type input "10/12/2025"
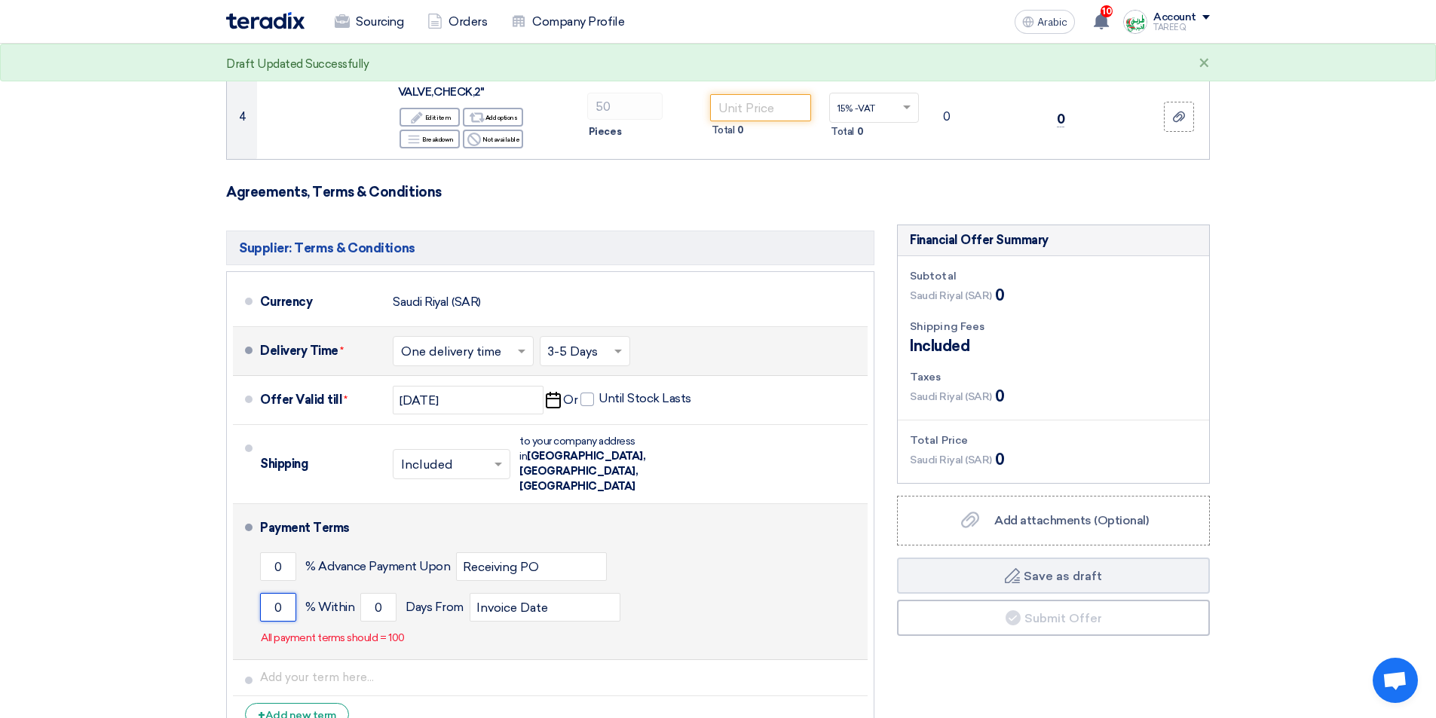
click at [267, 593] on input "0" at bounding box center [278, 607] width 36 height 29
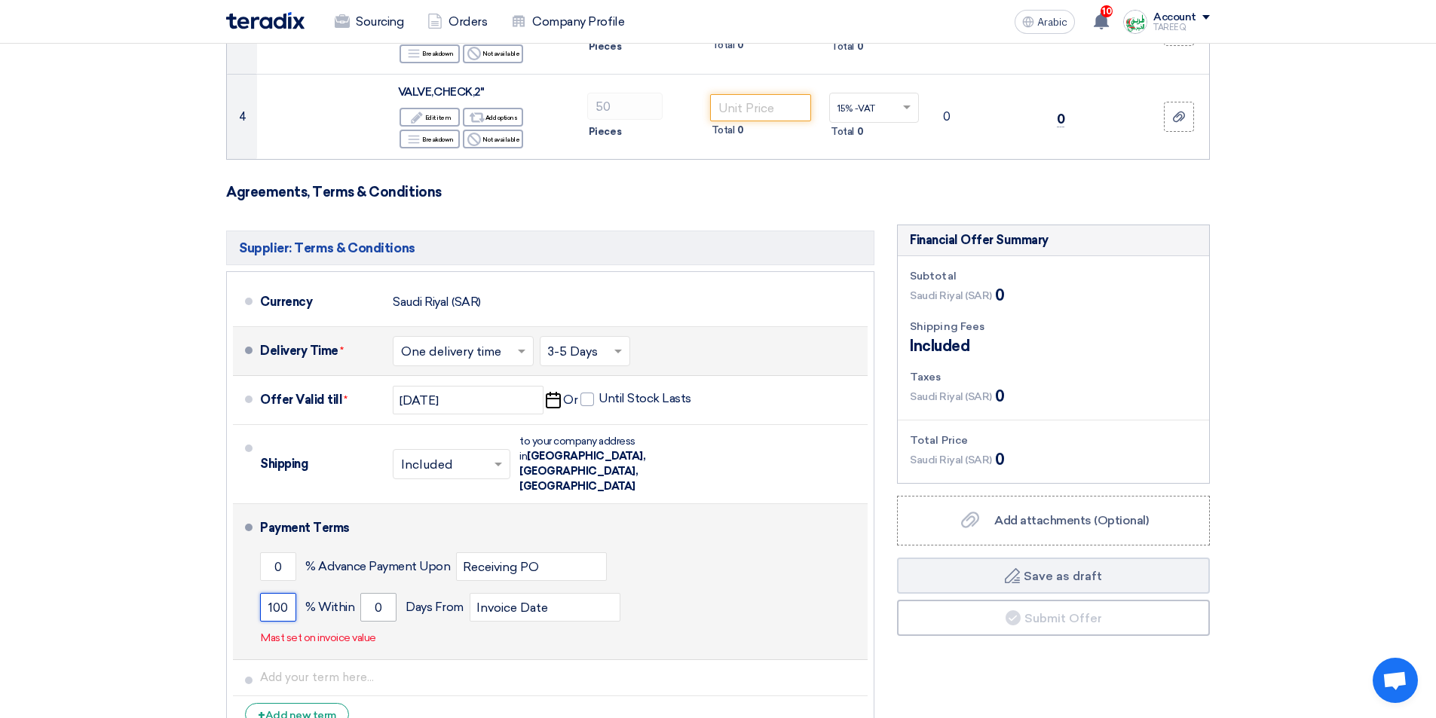
type input "100"
click at [365, 593] on input "0" at bounding box center [378, 607] width 36 height 29
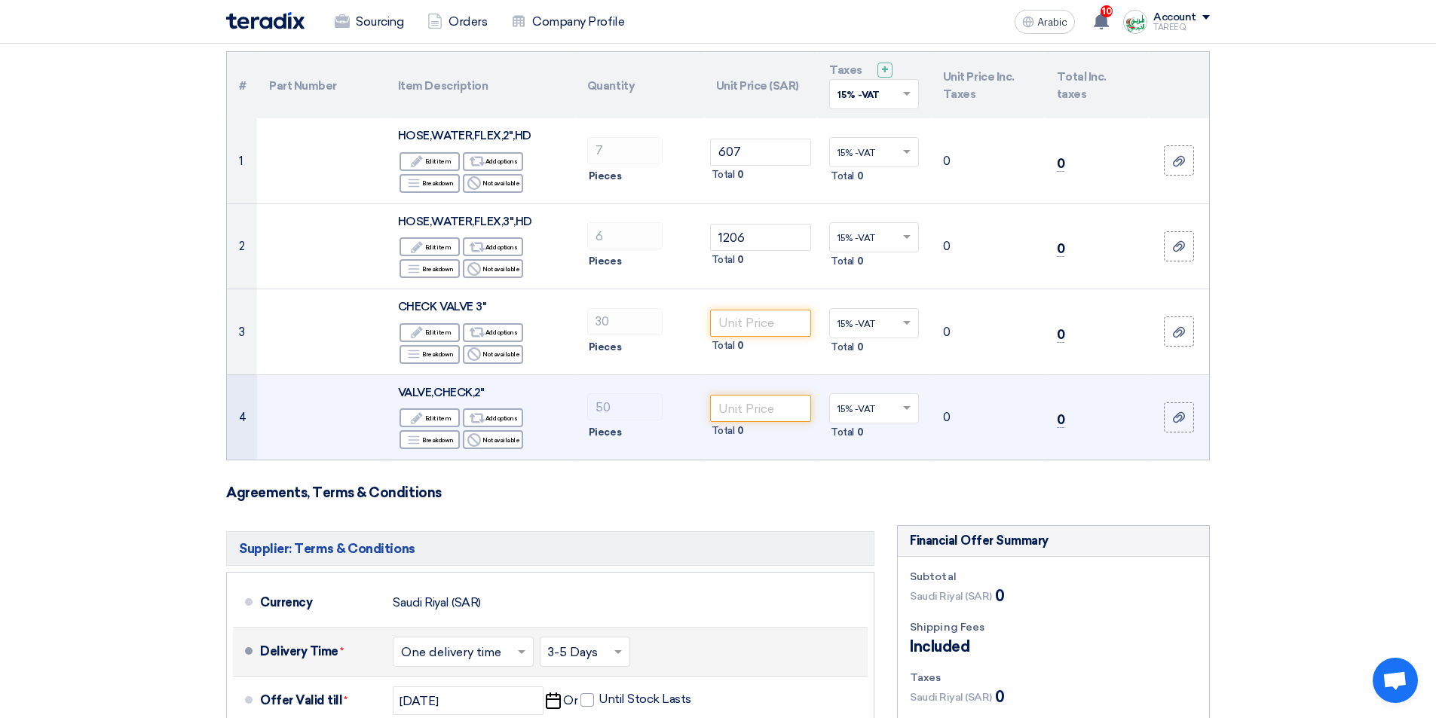
scroll to position [151, 0]
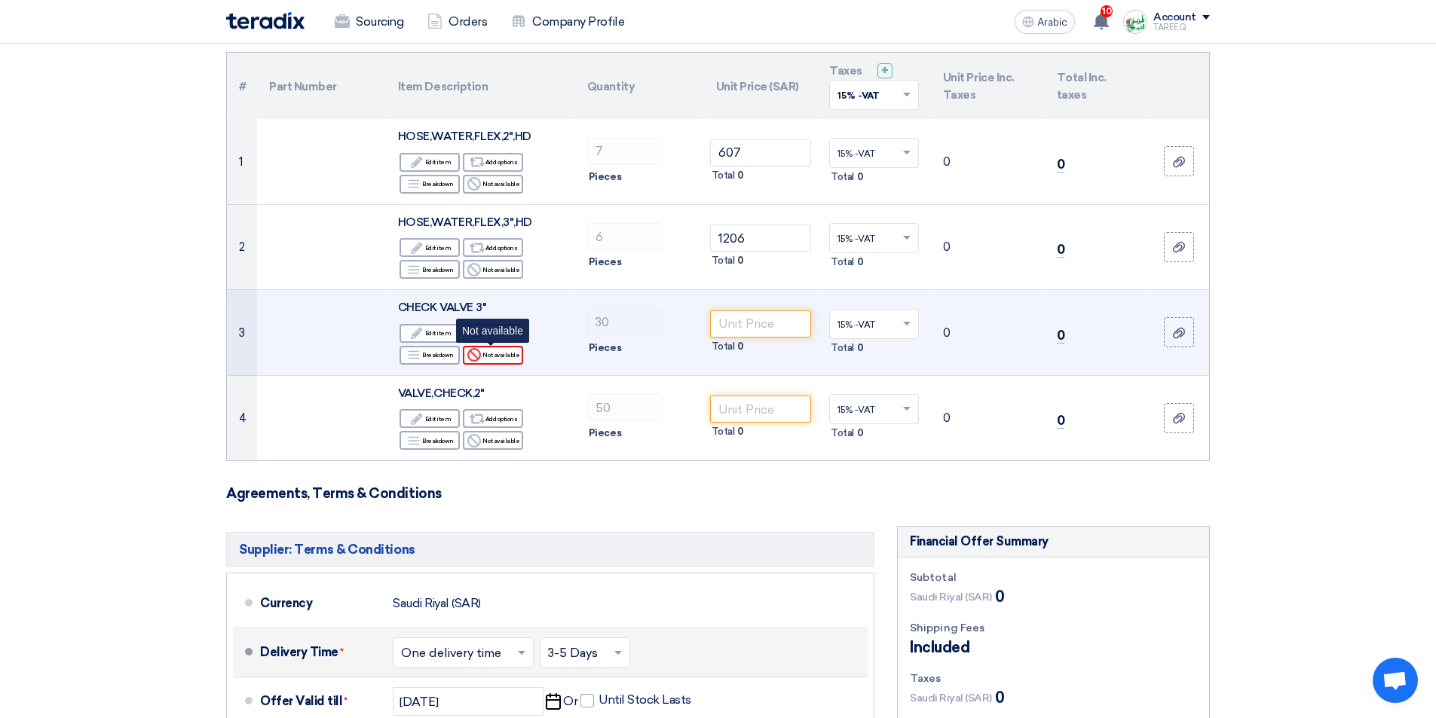
type input "90"
click at [490, 362] on div "Reject Not available" at bounding box center [493, 355] width 60 height 19
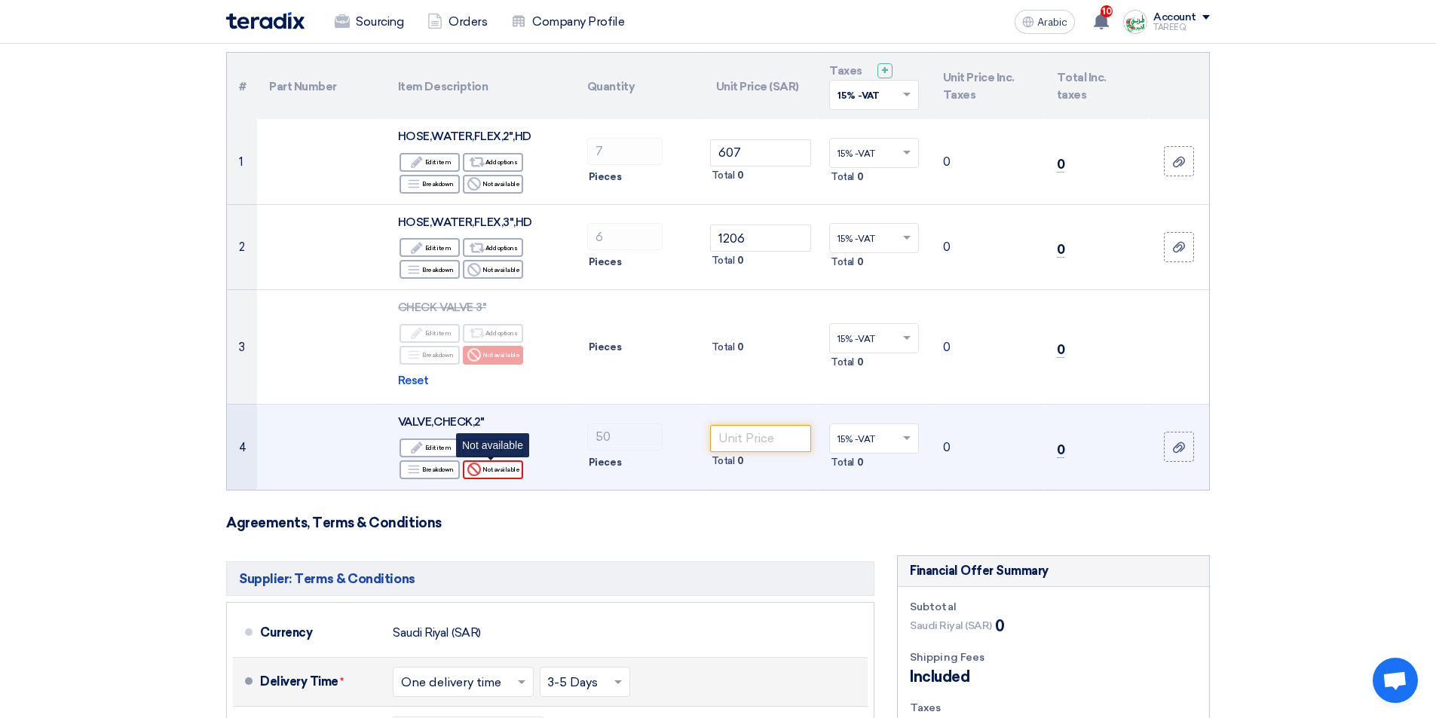
click at [502, 469] on font "Not available" at bounding box center [500, 470] width 37 height 8
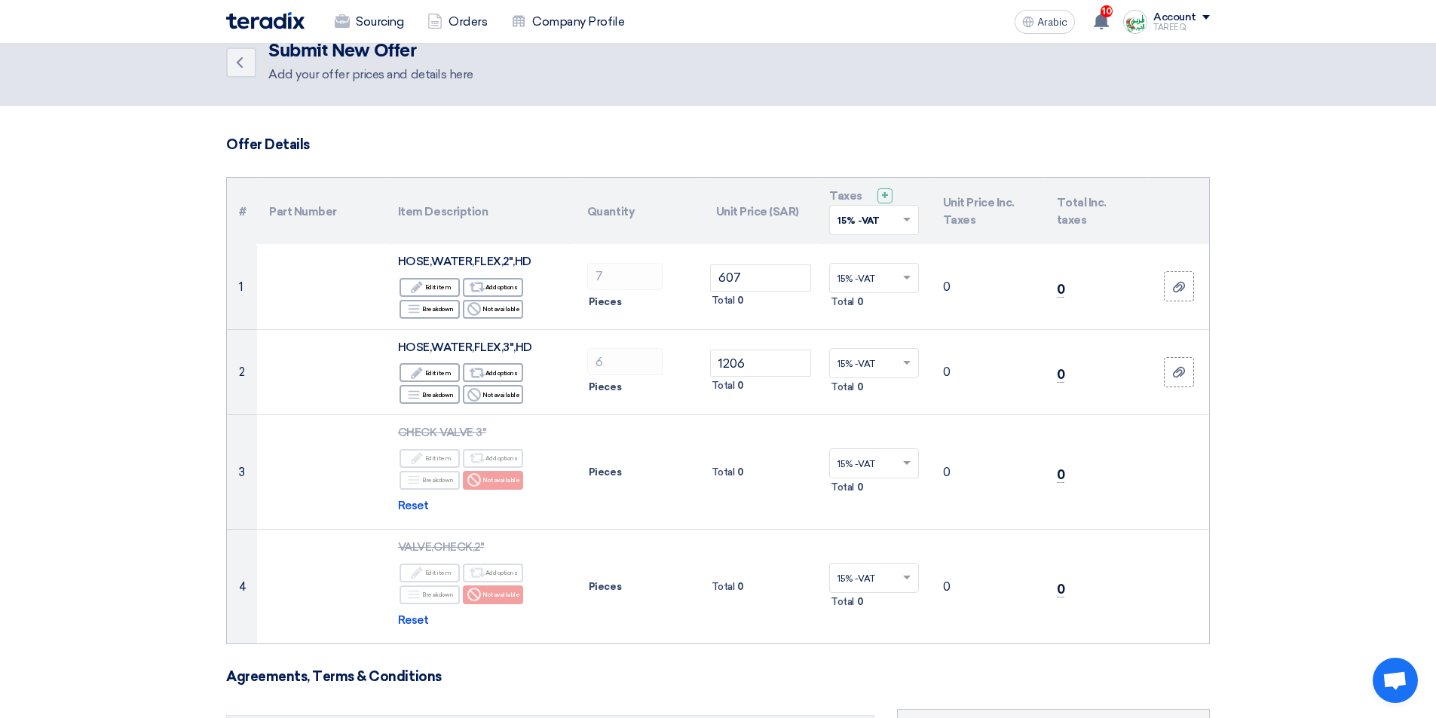
scroll to position [0, 0]
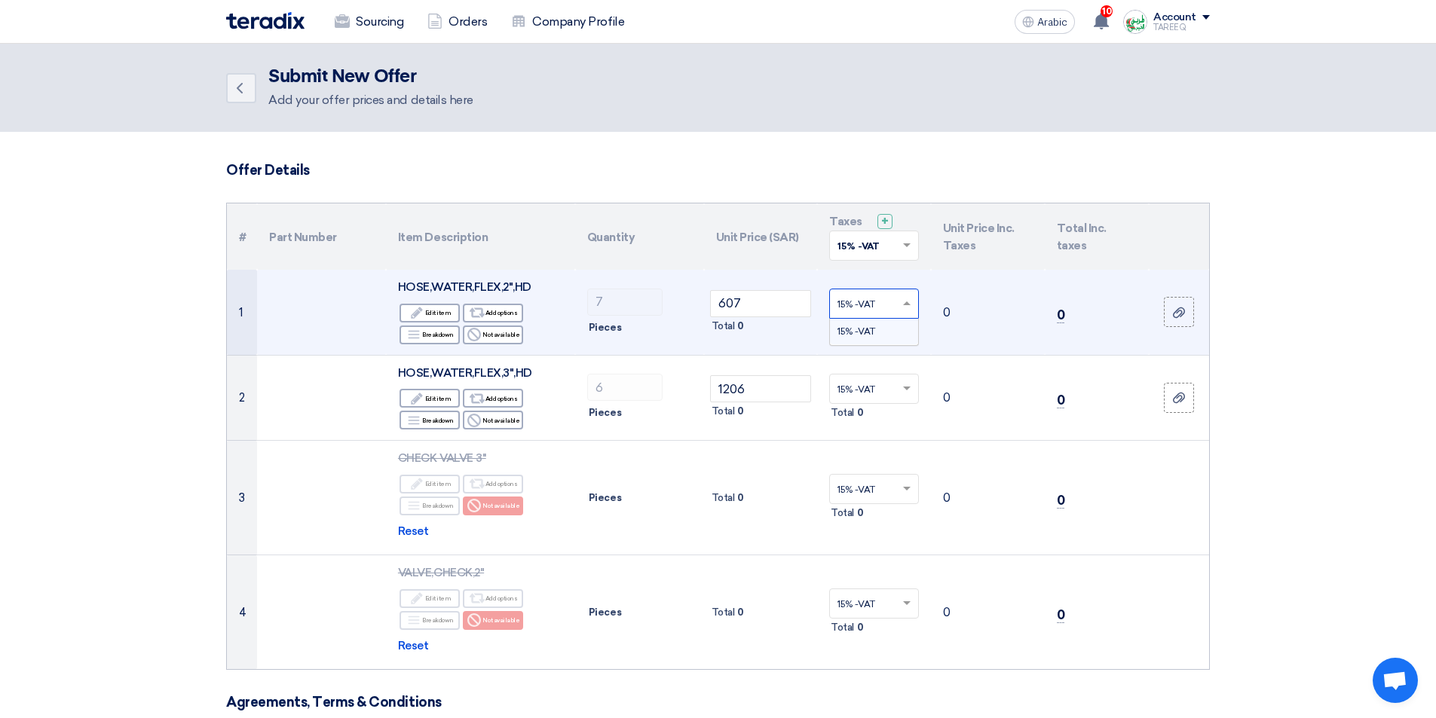
click at [912, 302] on span at bounding box center [908, 304] width 19 height 14
click at [875, 324] on div "15% -VAT" at bounding box center [874, 332] width 88 height 26
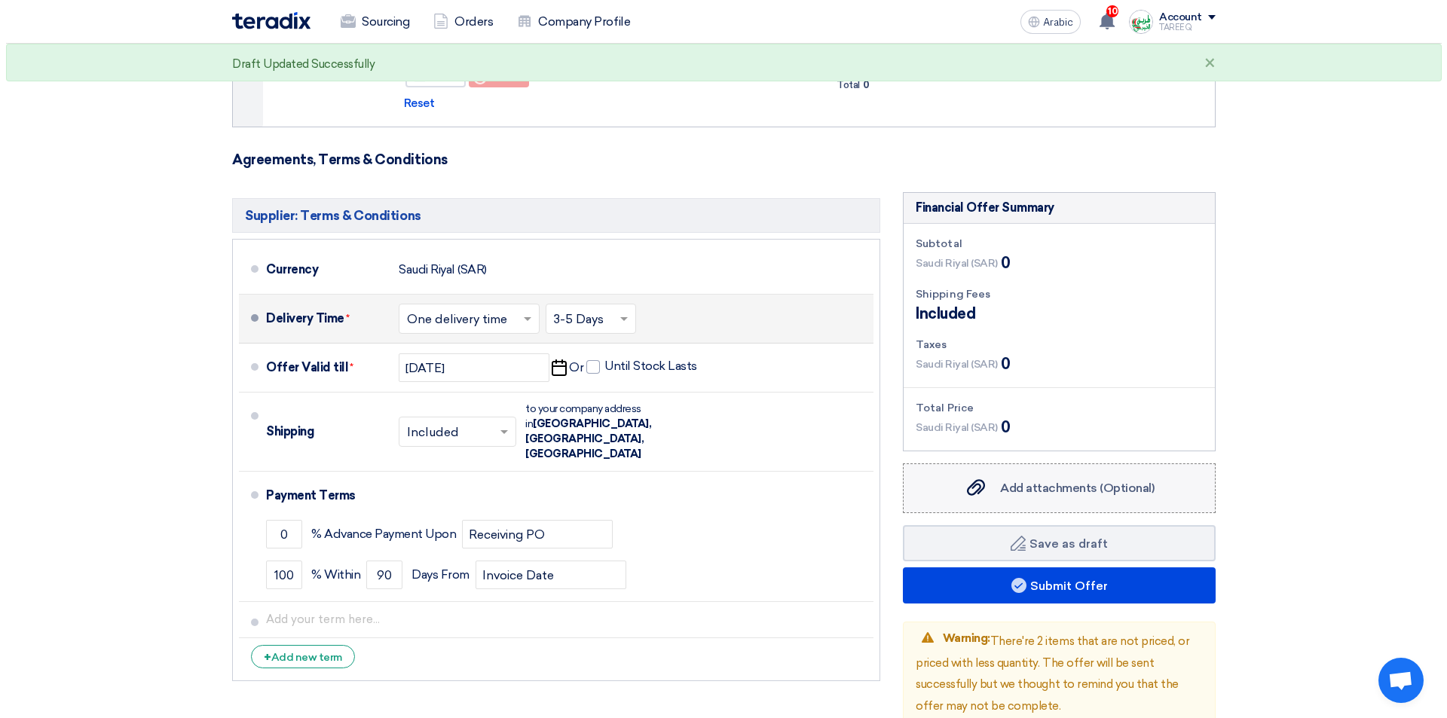
scroll to position [603, 0]
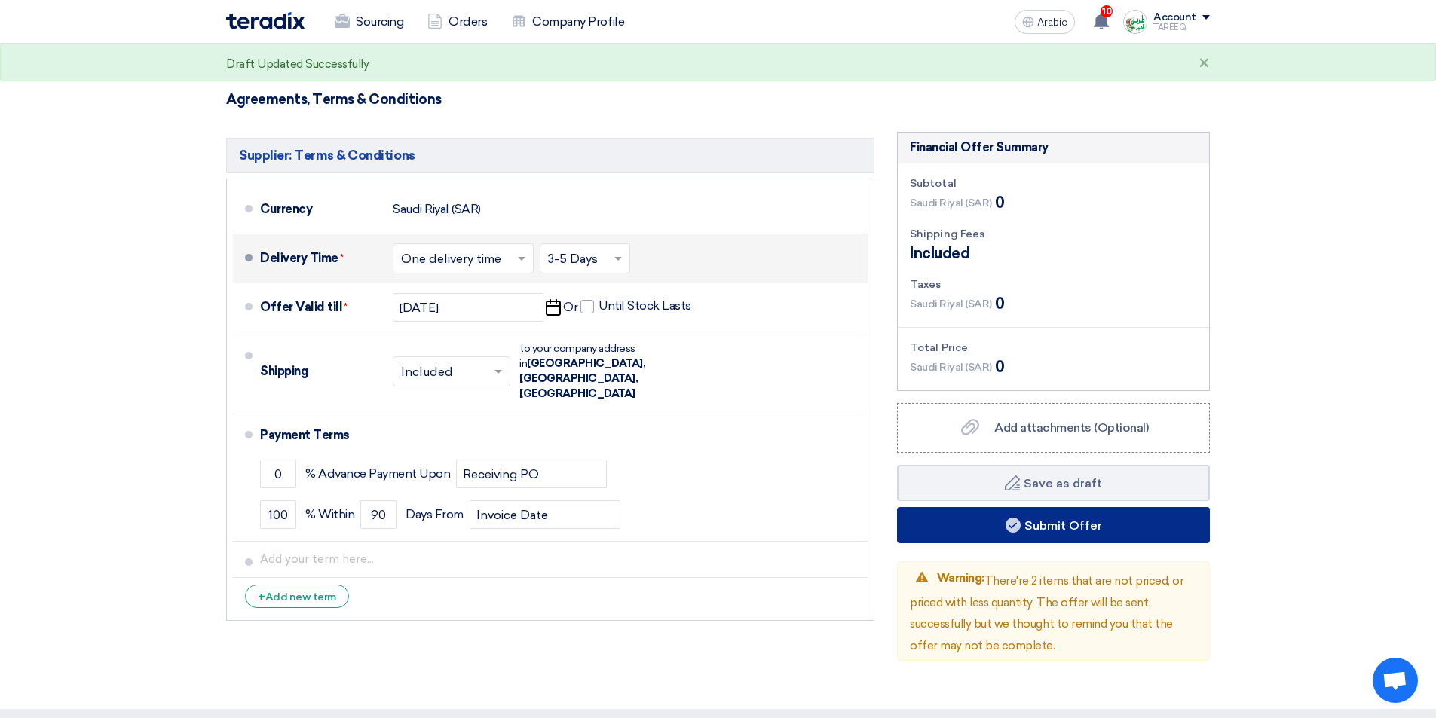
click at [1005, 531] on icon at bounding box center [1012, 525] width 15 height 15
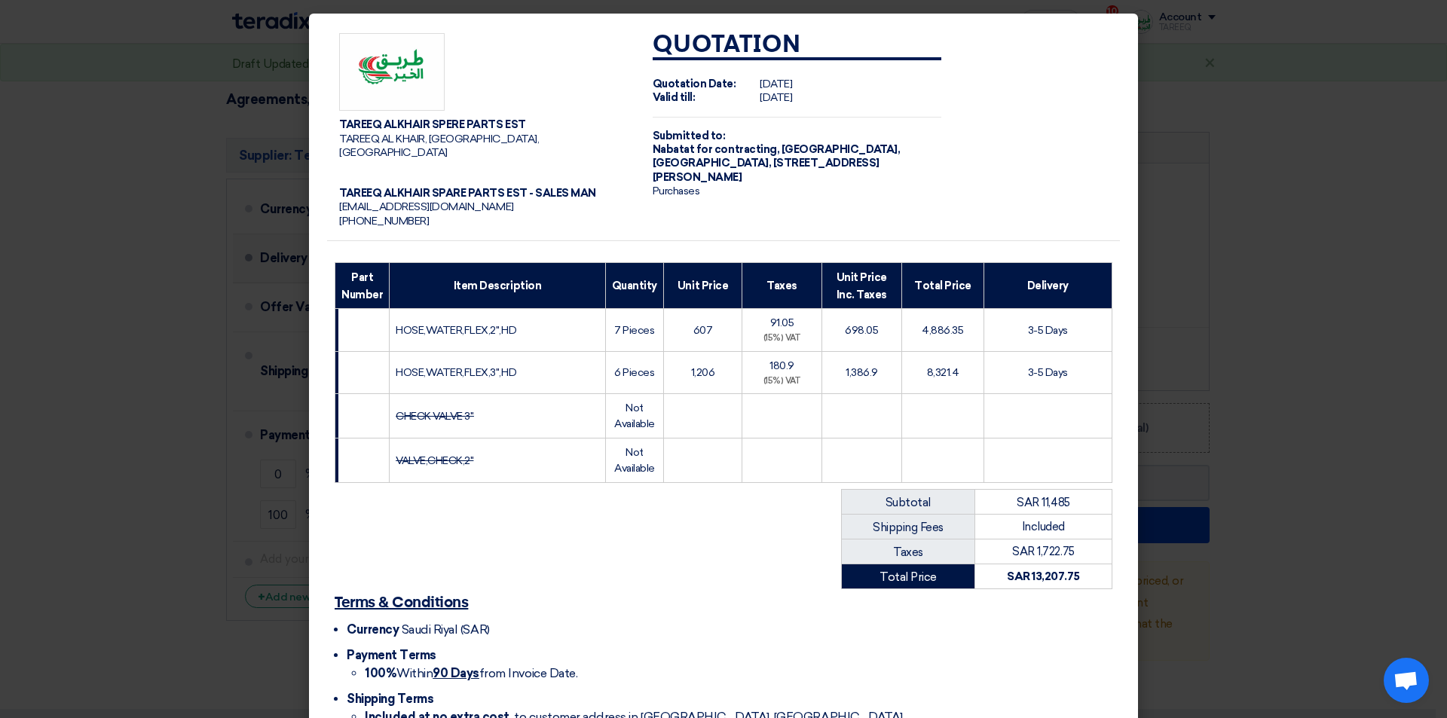
scroll to position [90, 0]
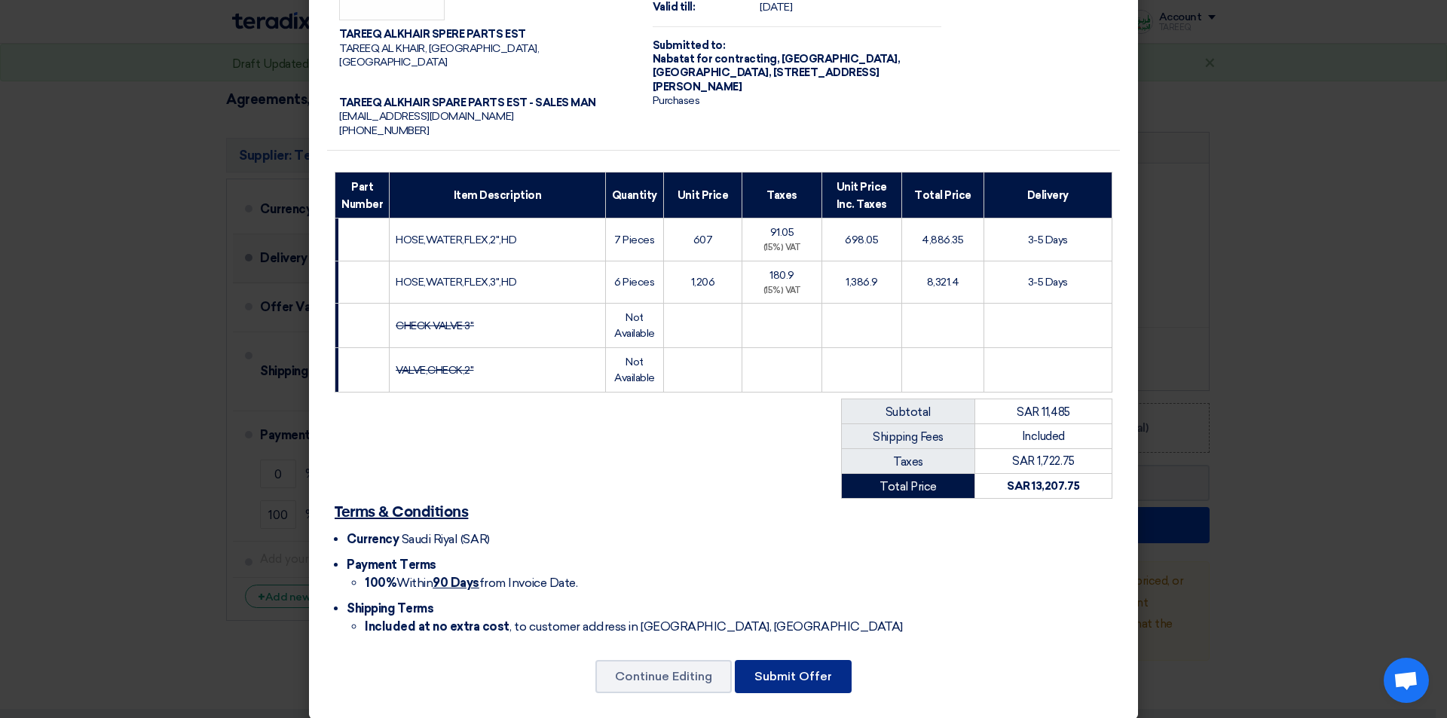
click at [805, 669] on font "Submit Offer" at bounding box center [793, 676] width 78 height 14
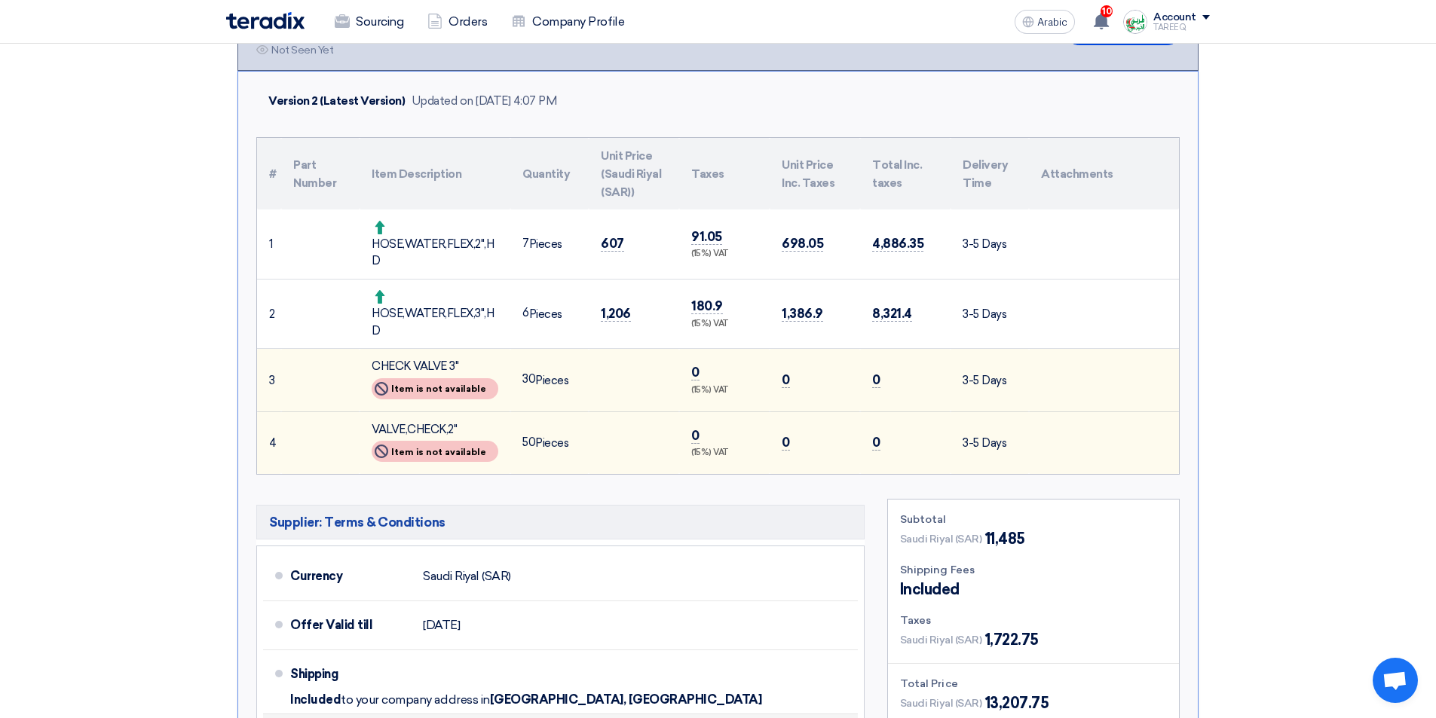
scroll to position [377, 0]
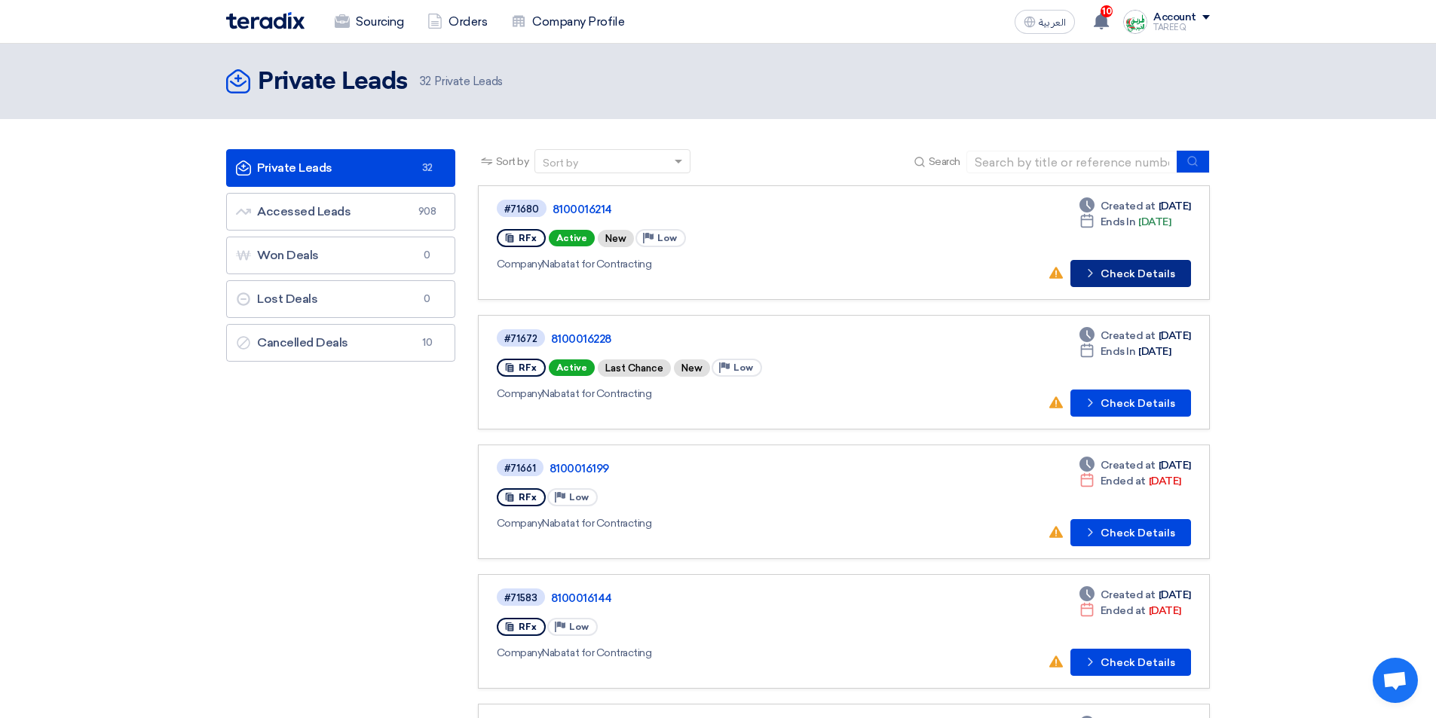
click at [1154, 273] on button "Check details Check Details" at bounding box center [1130, 273] width 121 height 27
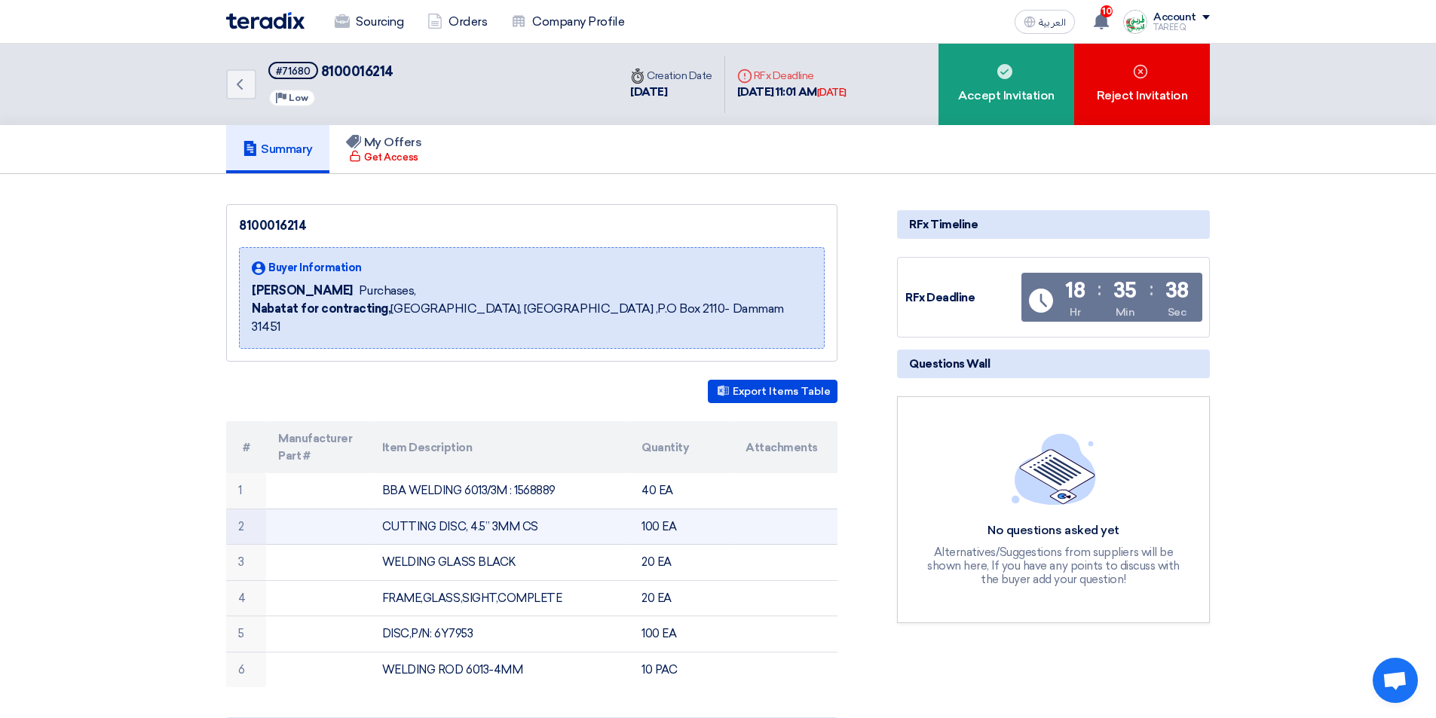
click at [381, 509] on td "CUTTING DISC, 4.5” 3MM CS" at bounding box center [500, 527] width 260 height 36
drag, startPoint x: 384, startPoint y: 508, endPoint x: 530, endPoint y: 497, distance: 146.6
click at [534, 509] on td "CUTTING DISC, 4.5” 3MM CS" at bounding box center [500, 527] width 260 height 36
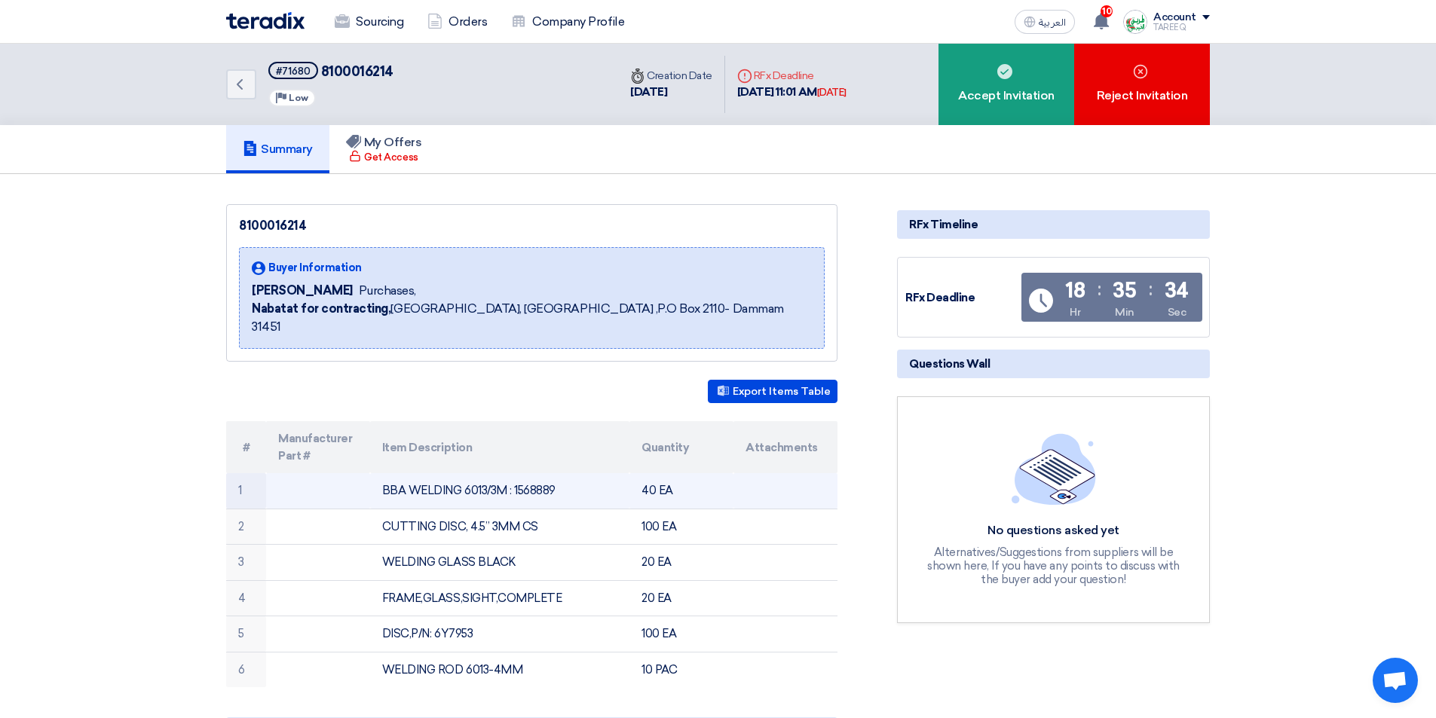
copy td "CUTTING DISC, 4.5” 3MM CS"
